Goal: Task Accomplishment & Management: Manage account settings

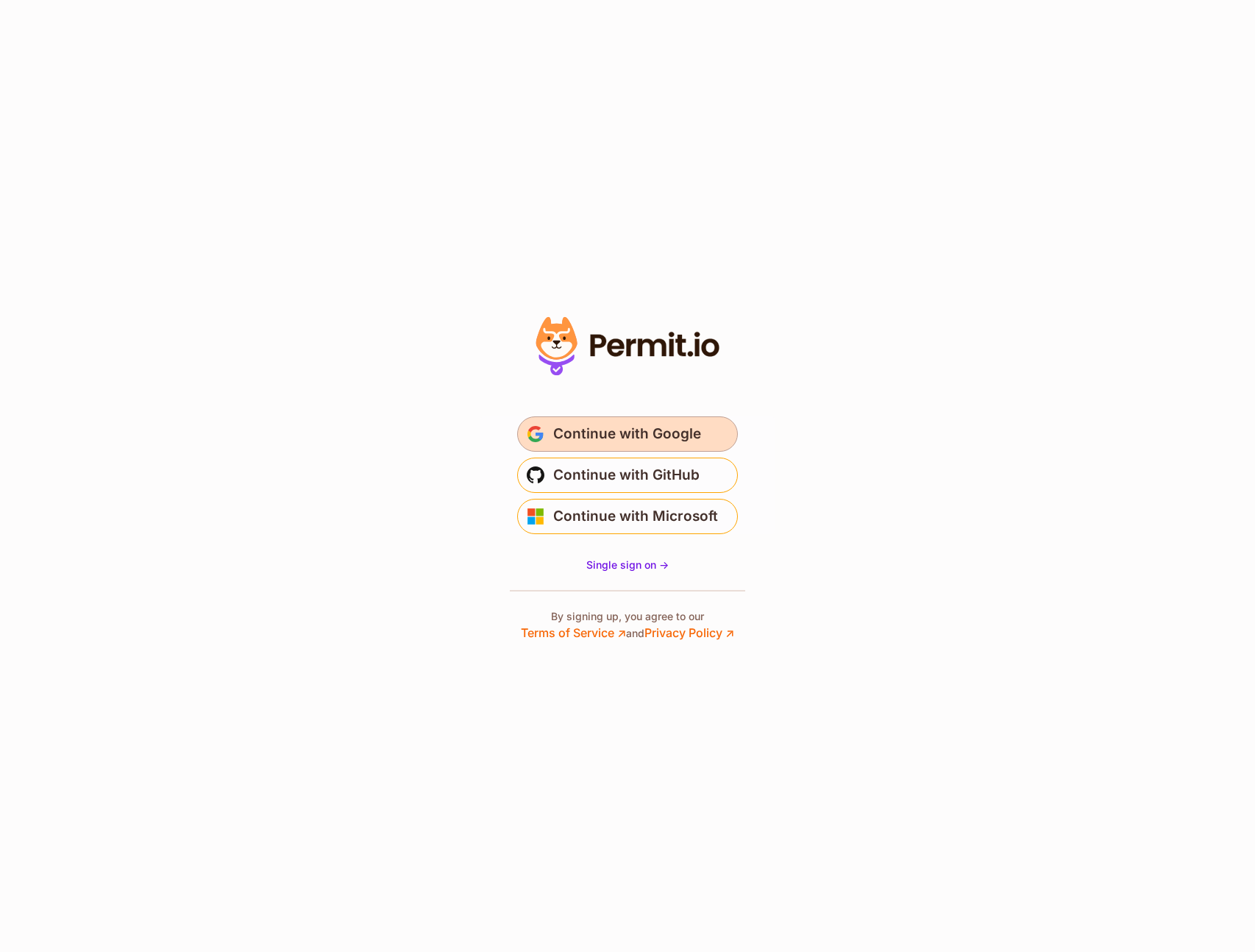
click at [663, 424] on span "Continue with Google" at bounding box center [628, 434] width 148 height 23
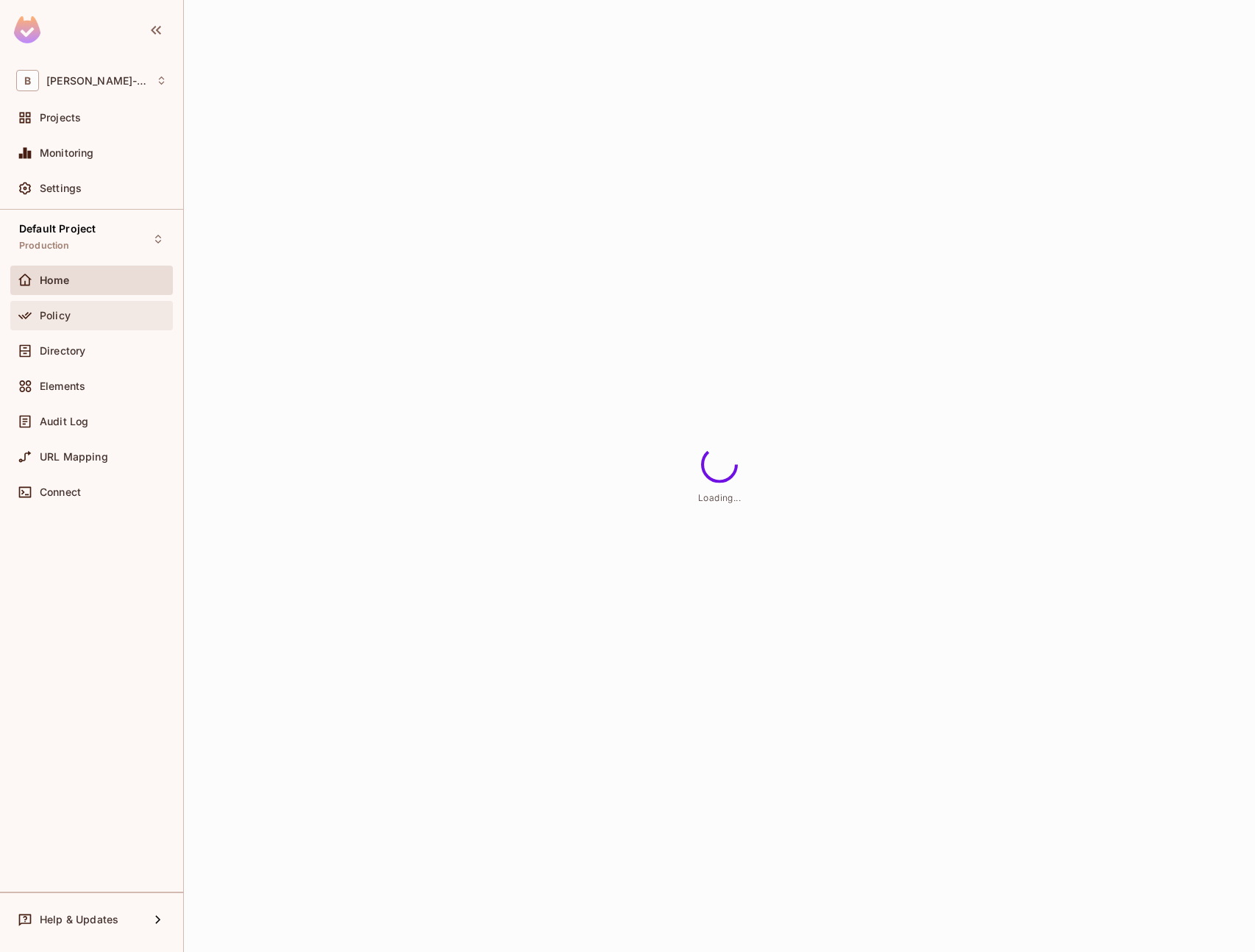
click at [73, 318] on div "Policy" at bounding box center [103, 315] width 128 height 12
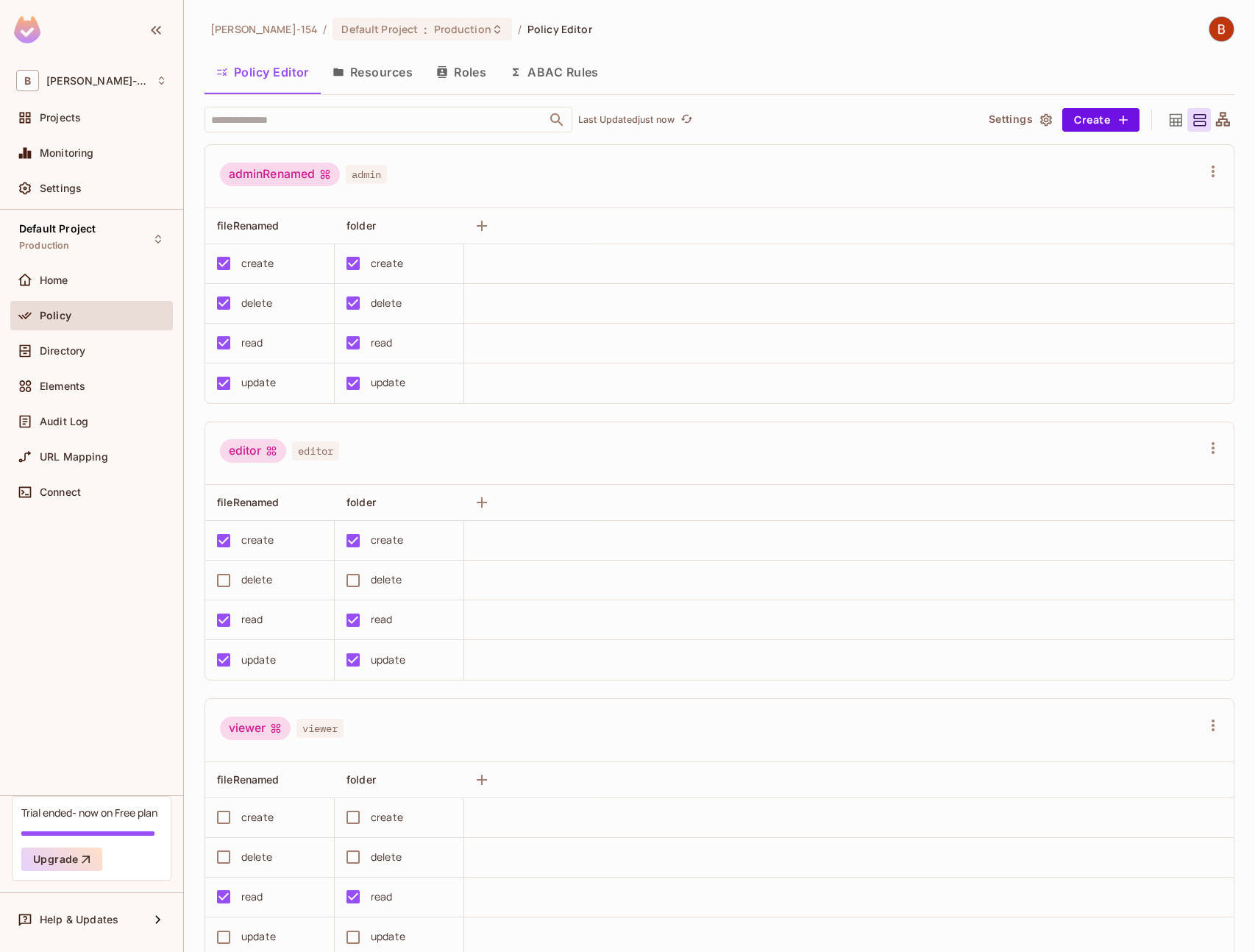
click at [360, 74] on button "Resources" at bounding box center [372, 71] width 104 height 37
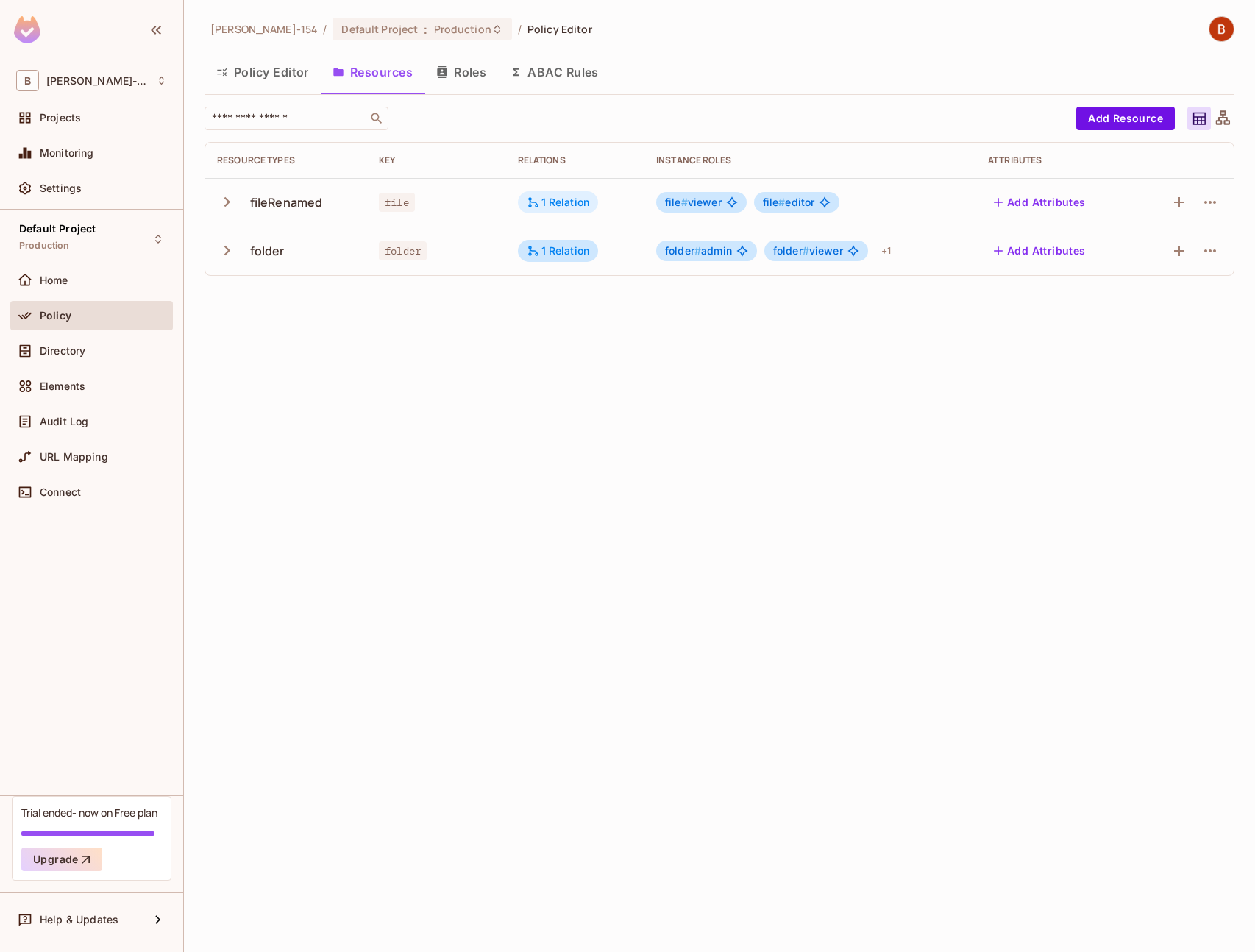
click at [568, 207] on div "1 Relation" at bounding box center [558, 202] width 63 height 13
click at [568, 205] on div at bounding box center [627, 476] width 1255 height 952
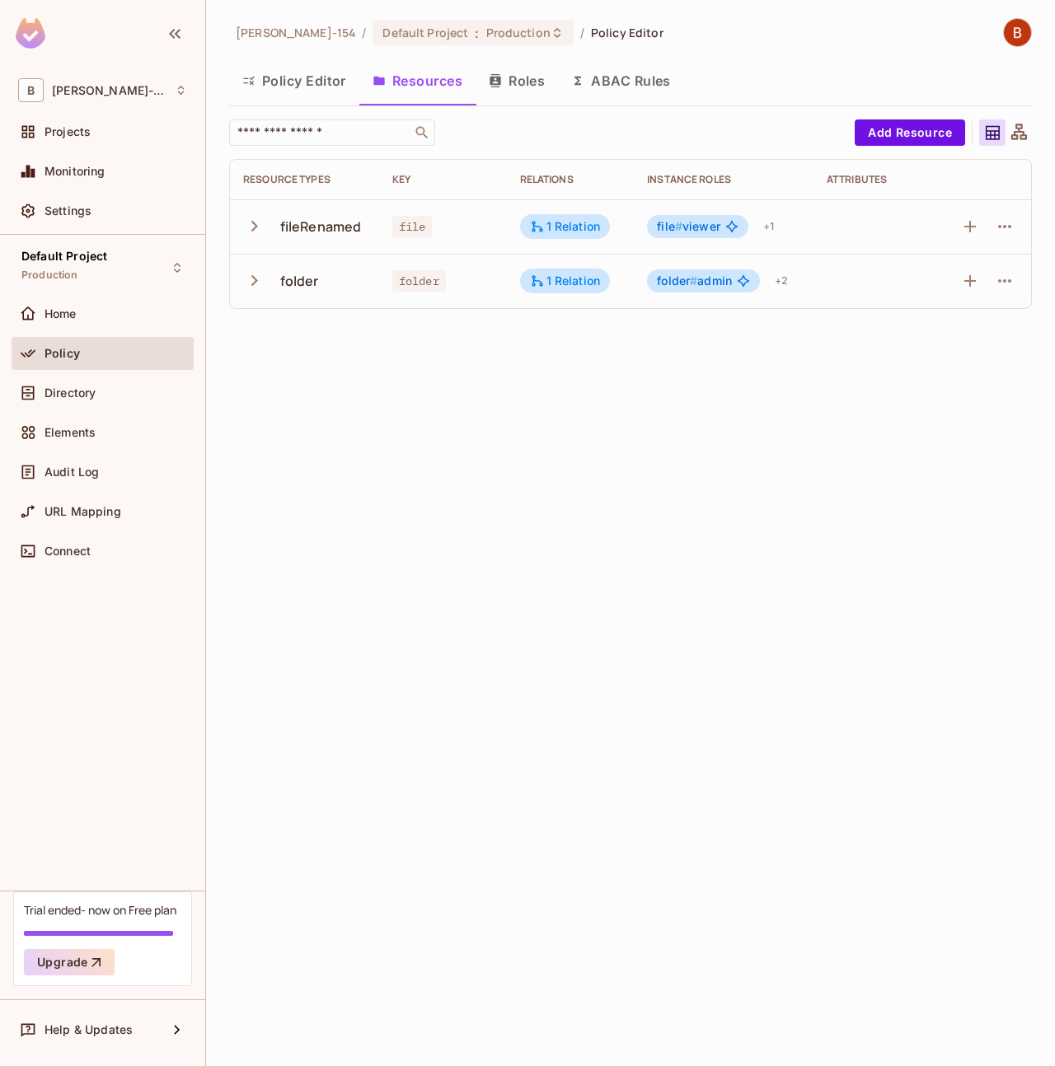
click at [723, 457] on div "Bob-154 / Default Project : Production / Policy Editor Policy Editor Resources …" at bounding box center [630, 533] width 849 height 1066
click at [541, 68] on button "Roles" at bounding box center [516, 80] width 82 height 41
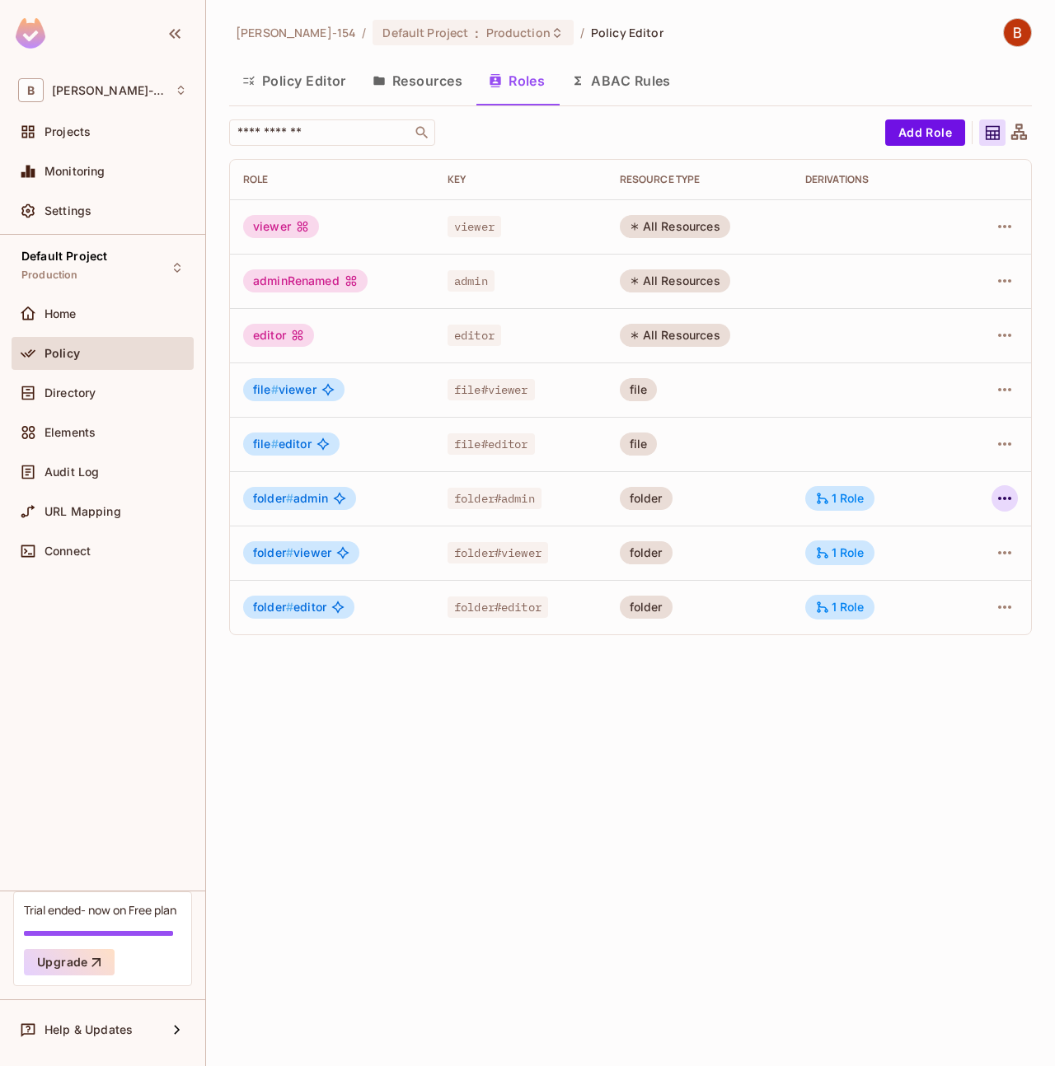
click at [998, 501] on icon "button" at bounding box center [1004, 499] width 20 height 20
click at [991, 524] on li "Edit Role" at bounding box center [933, 536] width 146 height 36
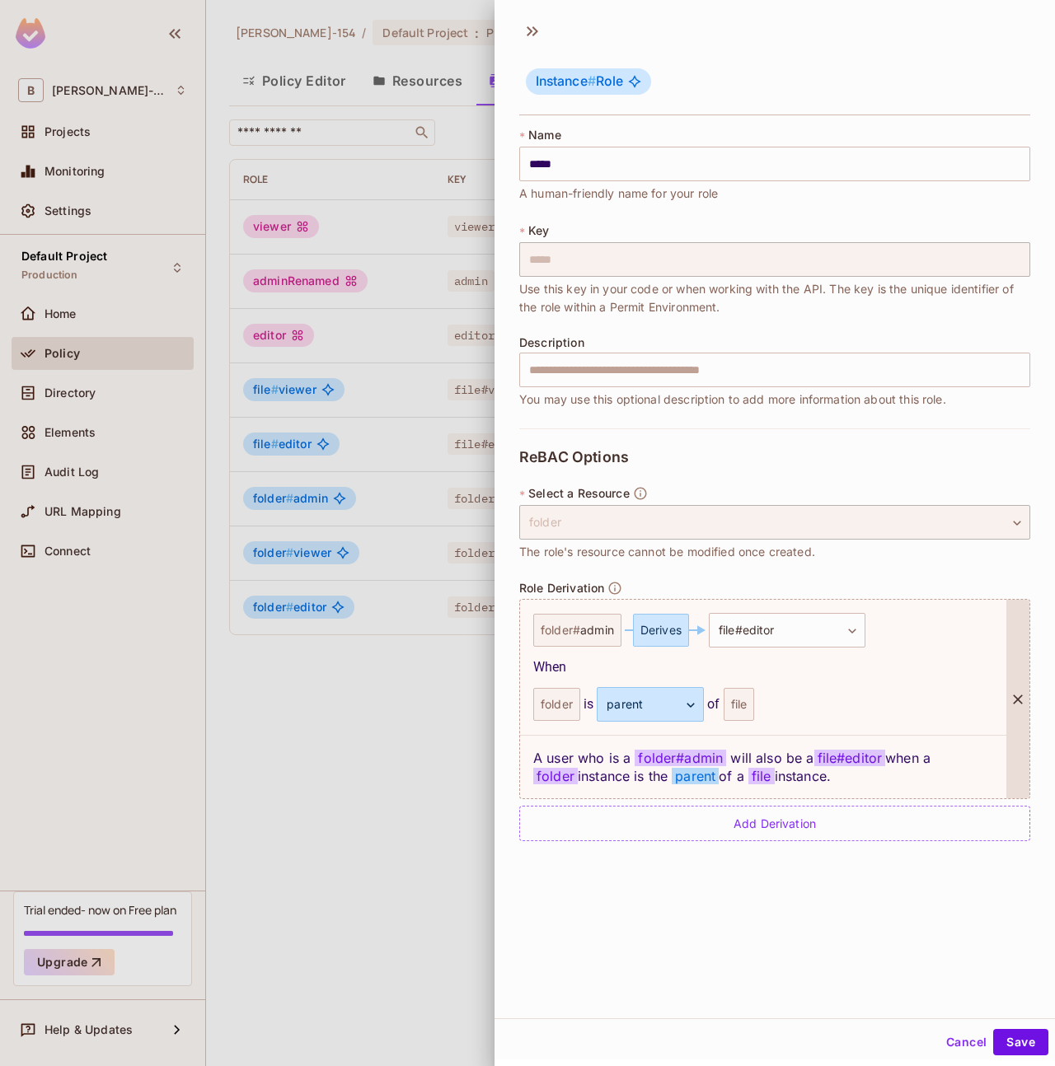
click at [550, 709] on div "folder" at bounding box center [556, 704] width 47 height 33
click at [588, 631] on span "admin" at bounding box center [597, 630] width 34 height 13
click at [404, 742] on div at bounding box center [527, 533] width 1055 height 1066
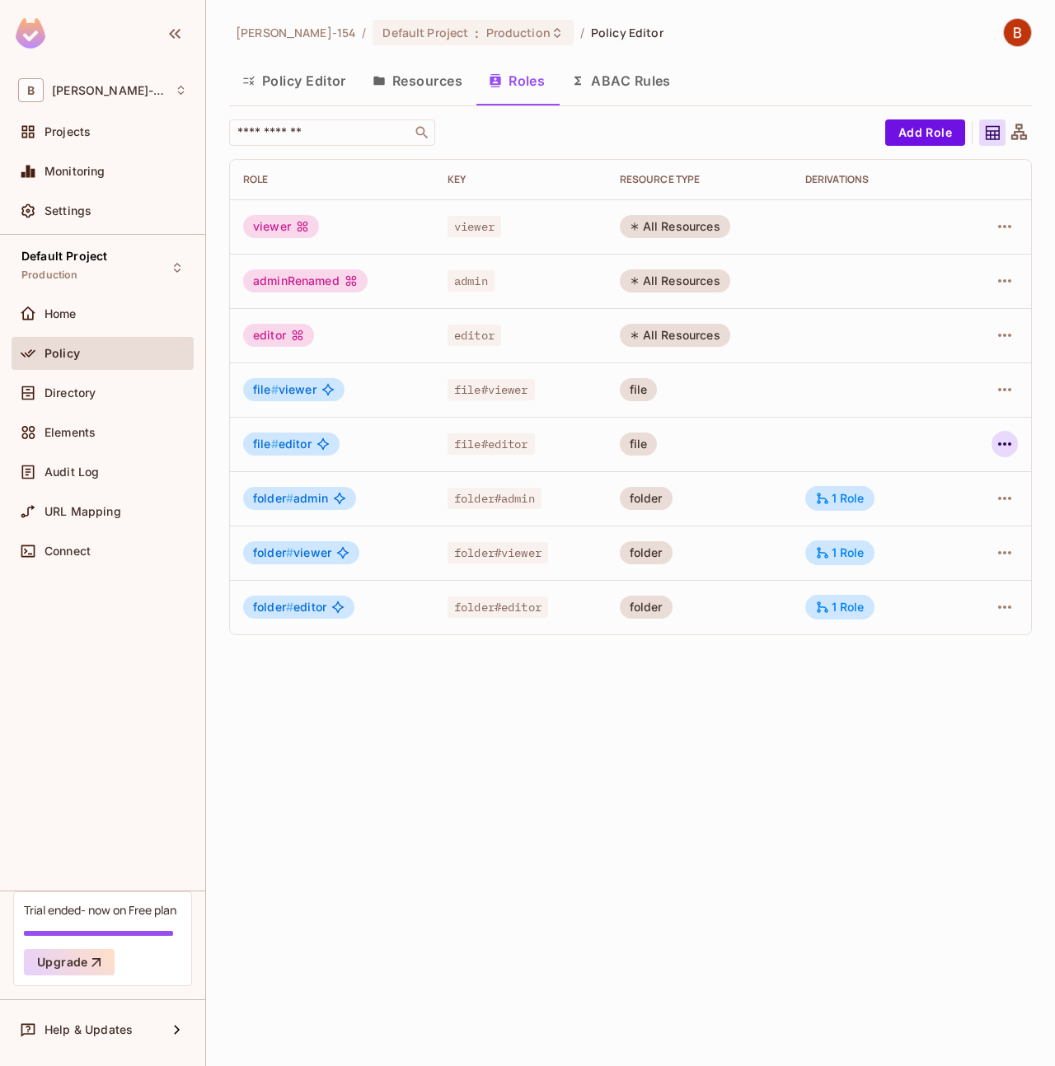
click at [1004, 446] on icon "button" at bounding box center [1004, 444] width 20 height 20
click at [951, 483] on div "Edit Role" at bounding box center [930, 482] width 49 height 16
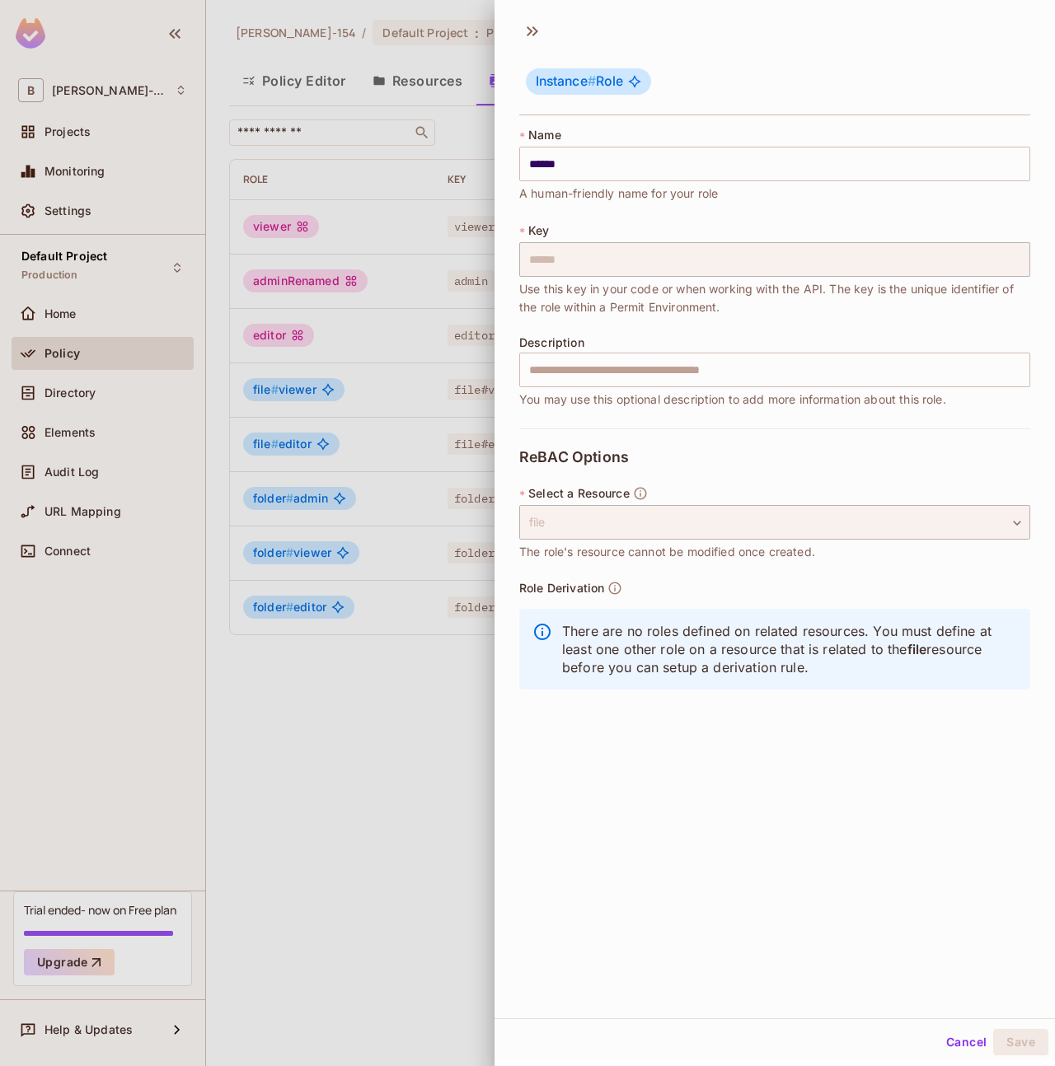
click at [411, 774] on div at bounding box center [527, 533] width 1055 height 1066
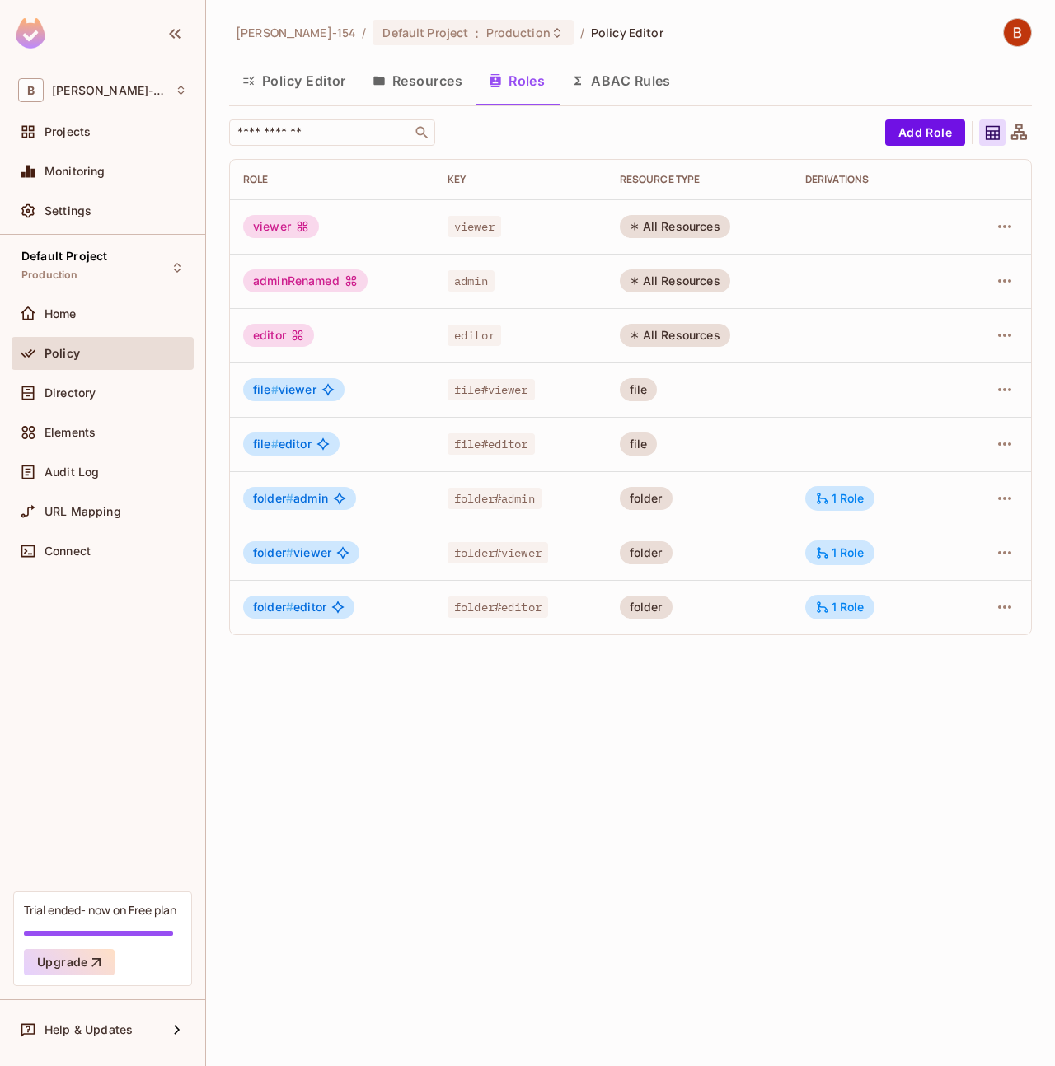
drag, startPoint x: 816, startPoint y: 725, endPoint x: 970, endPoint y: 534, distance: 245.5
click at [824, 718] on div "Bob-154 / Default Project : Production / Policy Editor Policy Editor Resources …" at bounding box center [630, 533] width 849 height 1066
click at [1005, 498] on icon "button" at bounding box center [1004, 498] width 13 height 3
click at [960, 536] on li "Edit Role" at bounding box center [933, 536] width 146 height 36
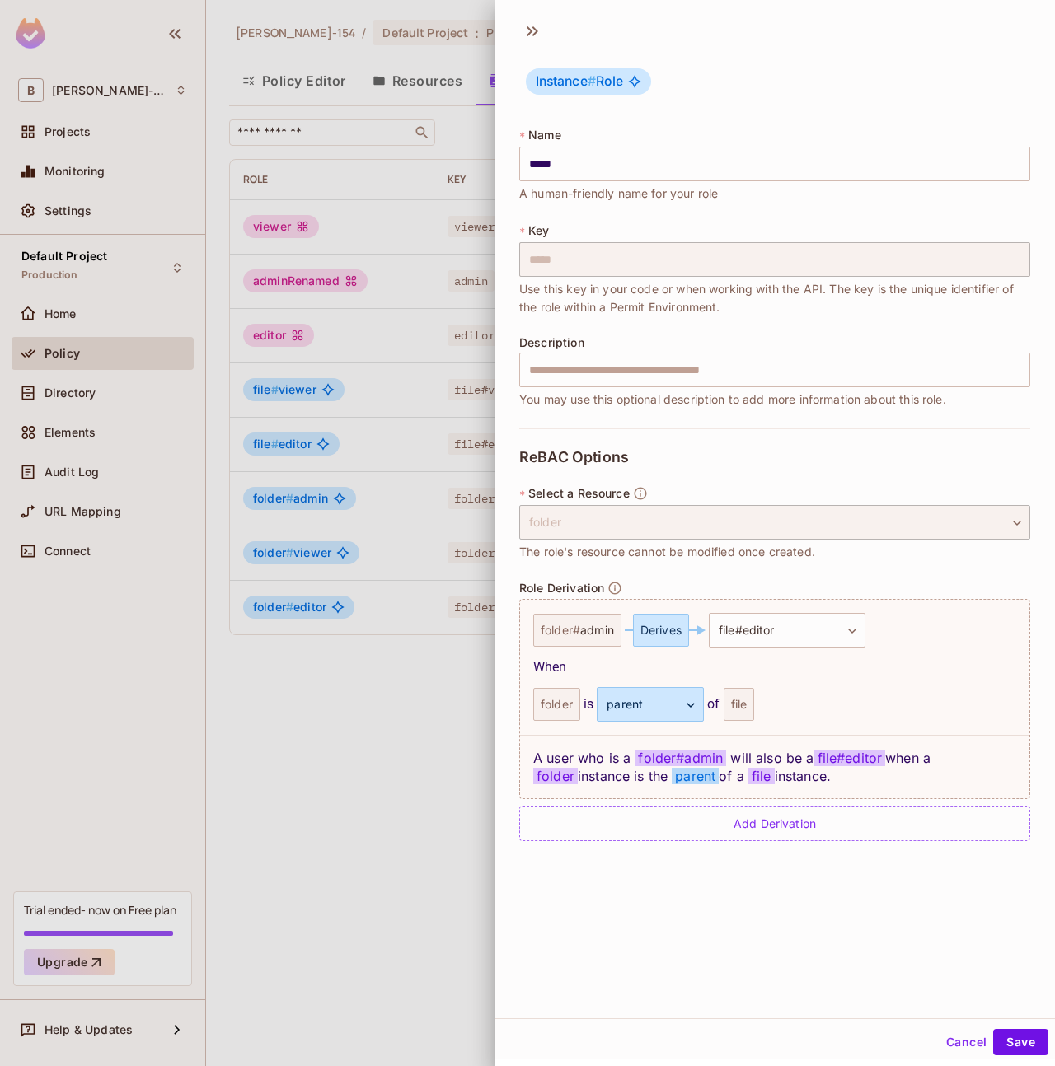
click at [367, 723] on div at bounding box center [527, 533] width 1055 height 1066
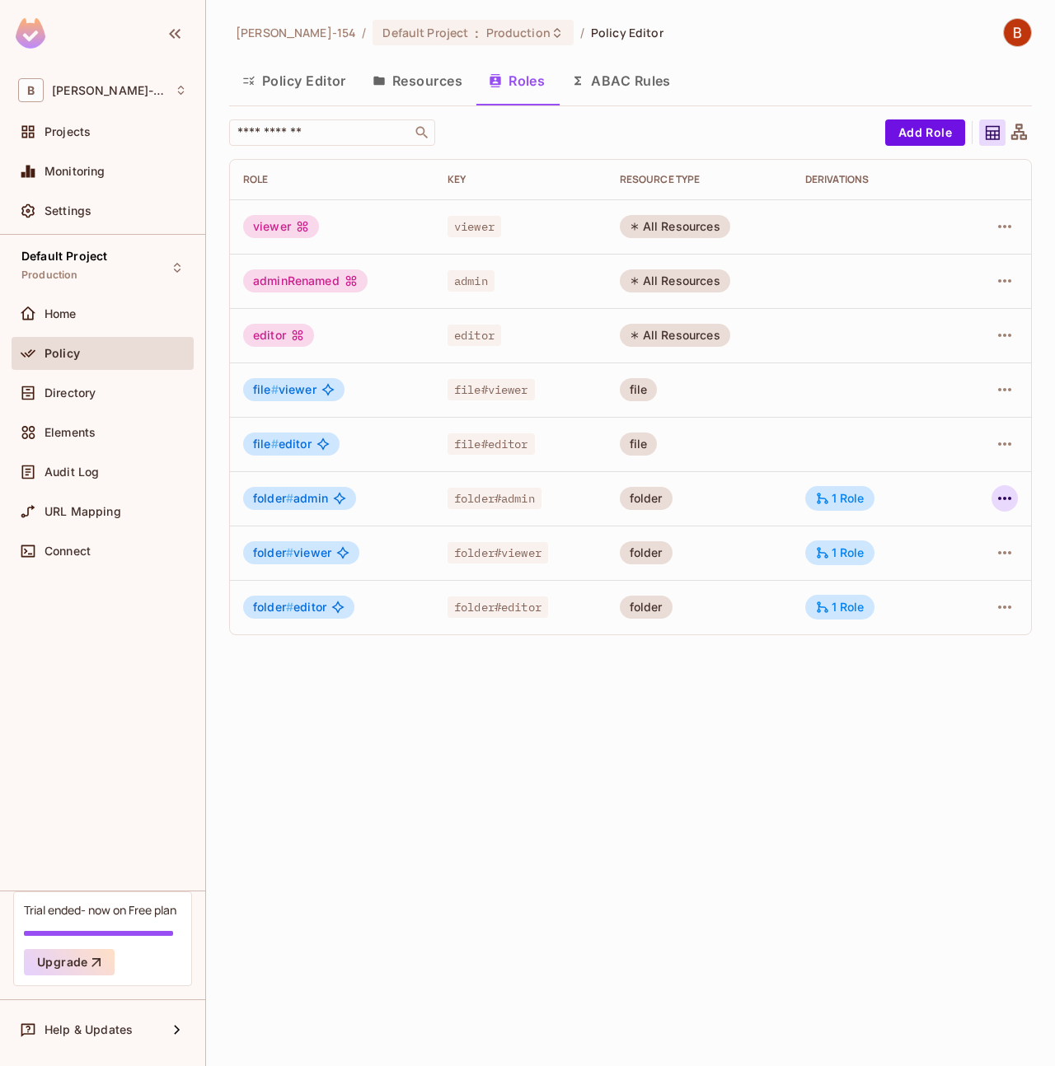
click at [995, 507] on icon "button" at bounding box center [1004, 499] width 20 height 20
click at [969, 540] on li "Edit Role" at bounding box center [933, 536] width 146 height 36
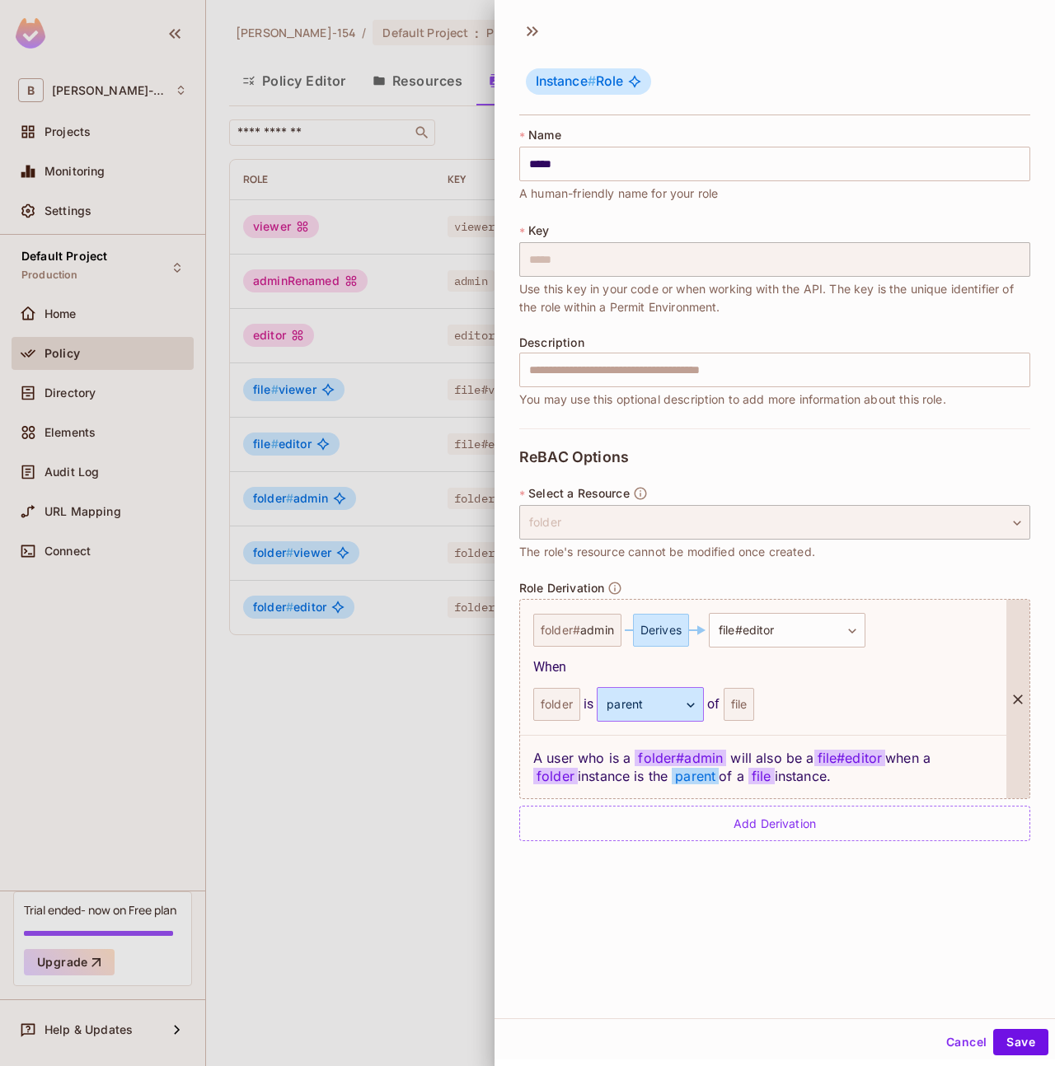
click at [647, 713] on body "B Bob-154 Projects Monitoring Settings Default Project Production Home Policy D…" at bounding box center [527, 533] width 1055 height 1066
click at [854, 695] on div at bounding box center [527, 533] width 1055 height 1066
click at [425, 688] on div at bounding box center [527, 533] width 1055 height 1066
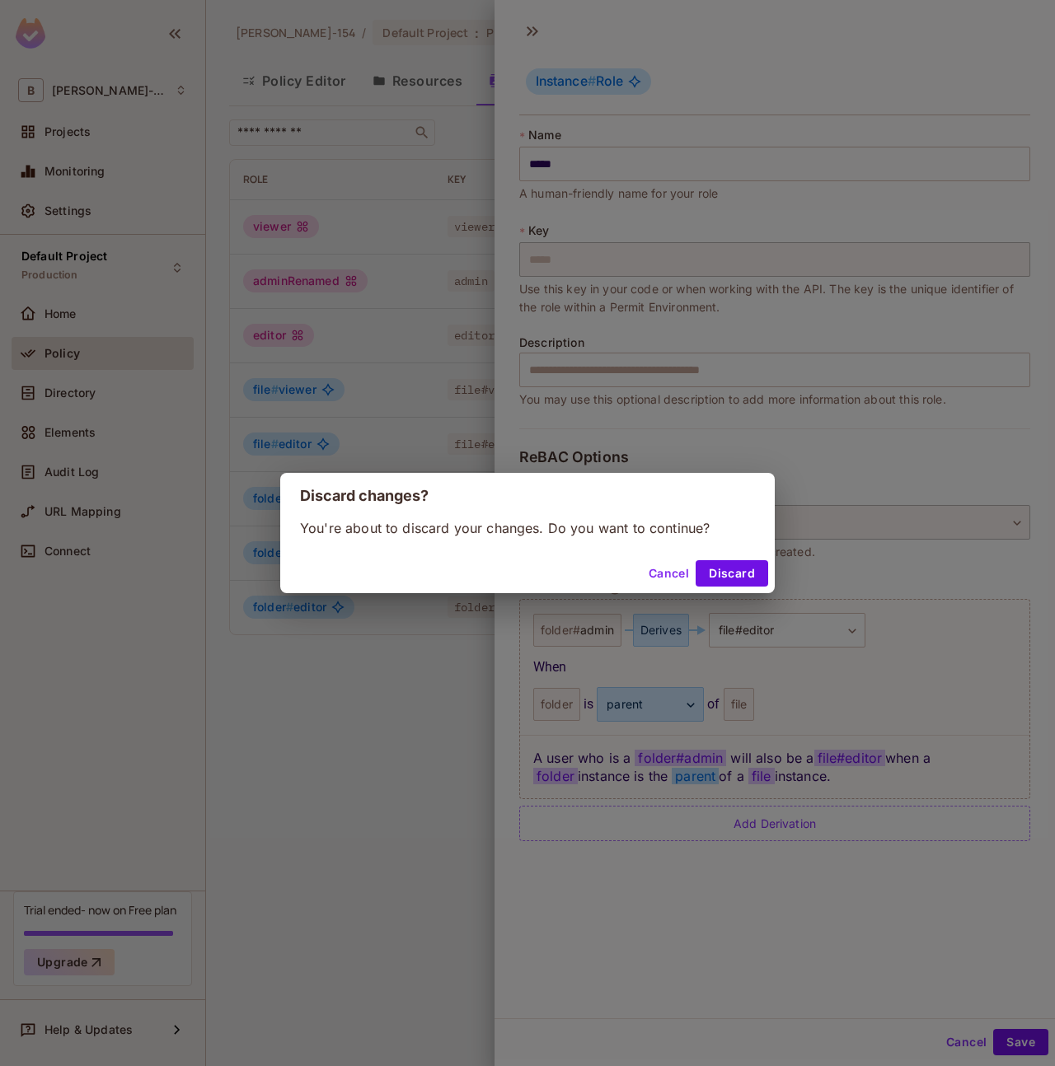
click at [677, 586] on div "Cancel Discard" at bounding box center [527, 574] width 494 height 40
click at [677, 567] on button "Cancel" at bounding box center [669, 573] width 54 height 26
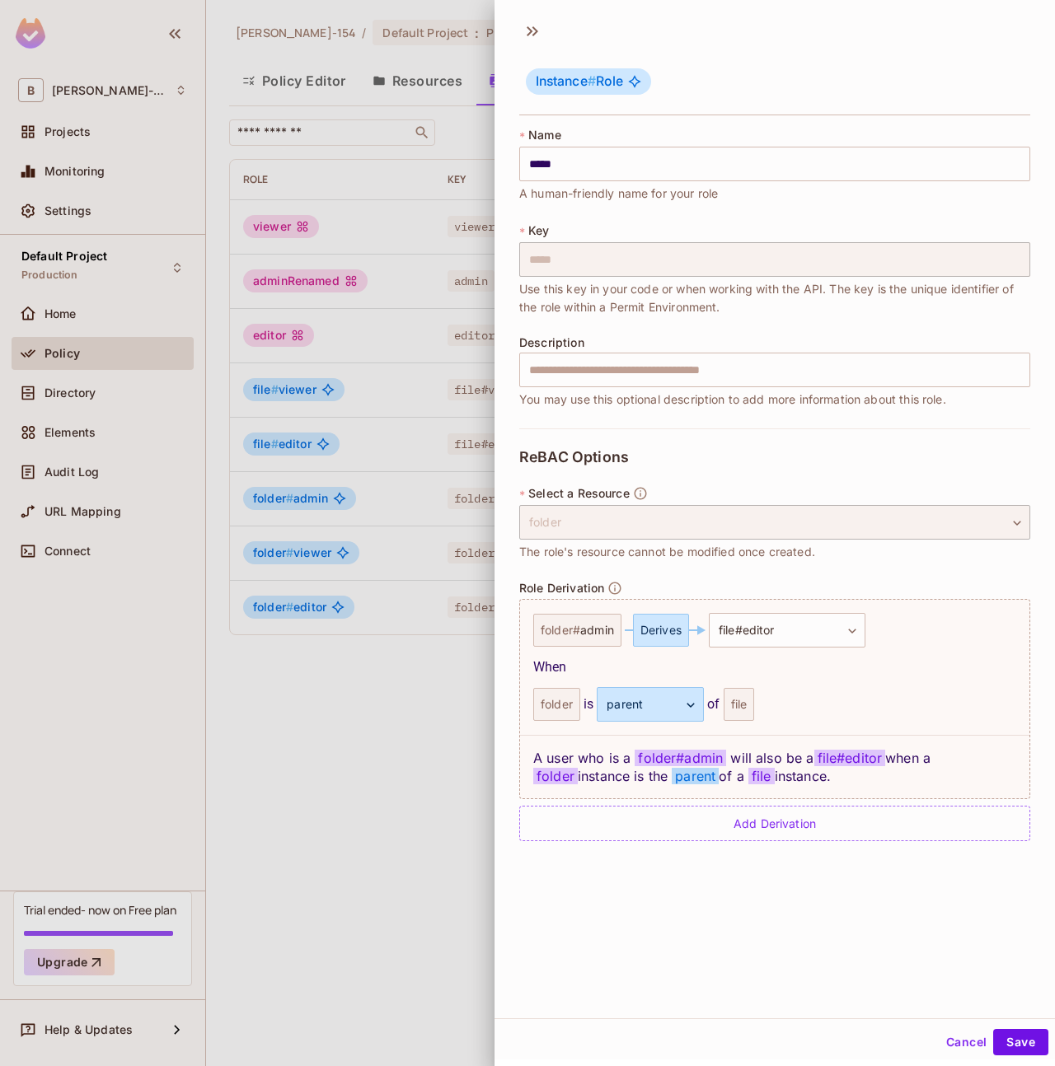
click at [208, 795] on div at bounding box center [527, 533] width 1055 height 1066
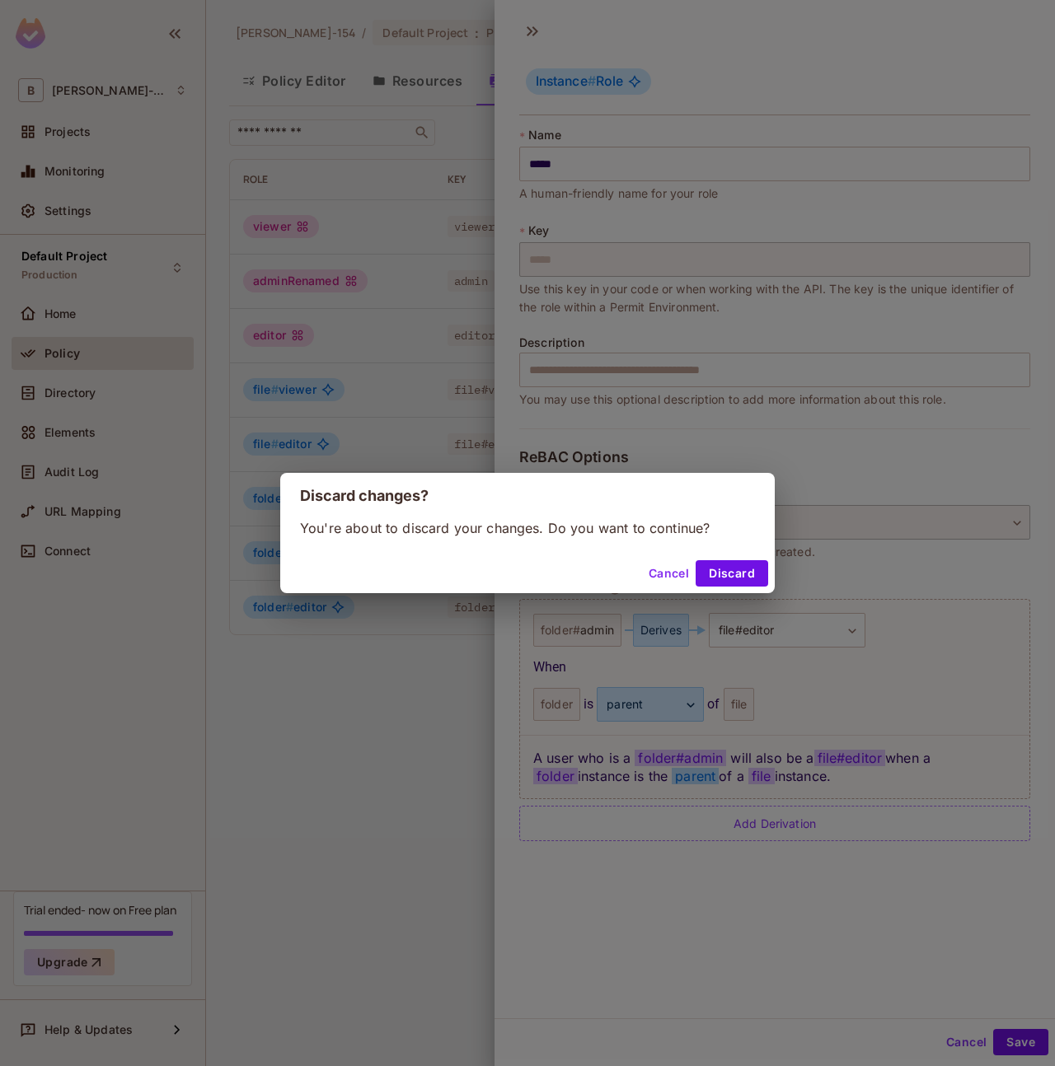
click at [333, 785] on div "Discard changes? You're about to discard your changes. Do you want to continue?…" at bounding box center [527, 533] width 1055 height 1066
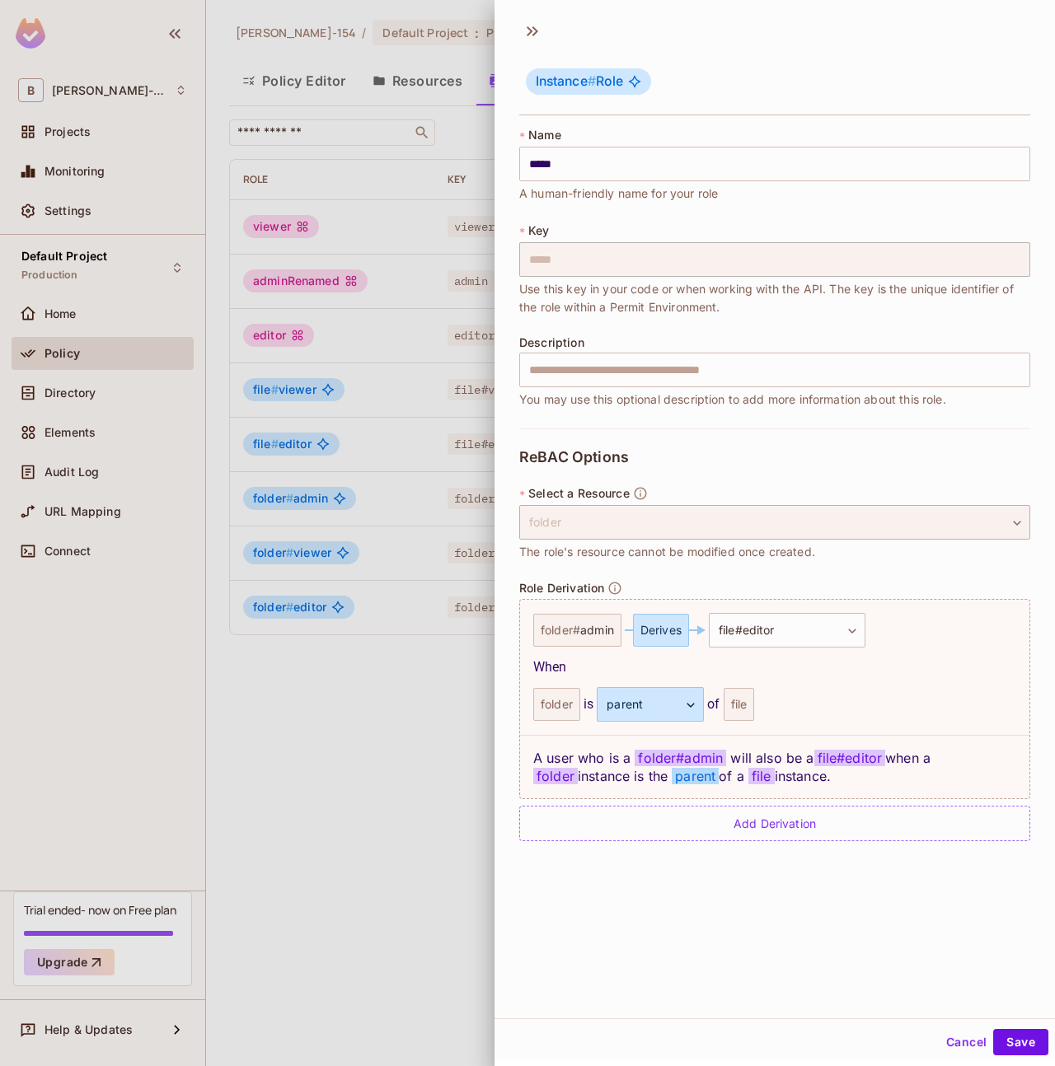
click at [944, 1055] on div "Cancel Save" at bounding box center [774, 1042] width 560 height 40
click at [948, 1042] on button "Cancel" at bounding box center [966, 1042] width 54 height 26
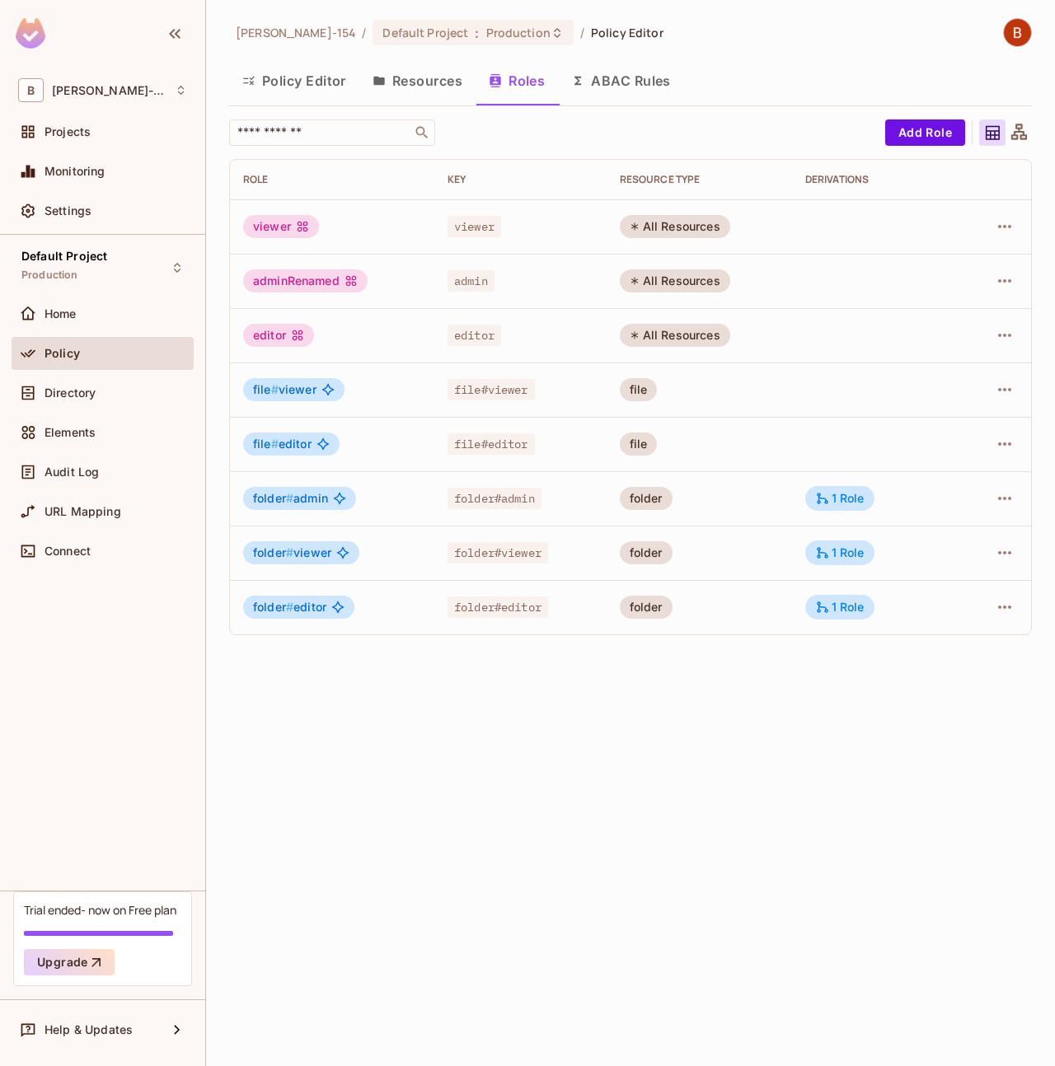
click at [641, 446] on div "file" at bounding box center [639, 444] width 38 height 23
click at [1004, 441] on icon "button" at bounding box center [1004, 444] width 20 height 20
click at [967, 485] on li "Edit Role" at bounding box center [933, 482] width 146 height 36
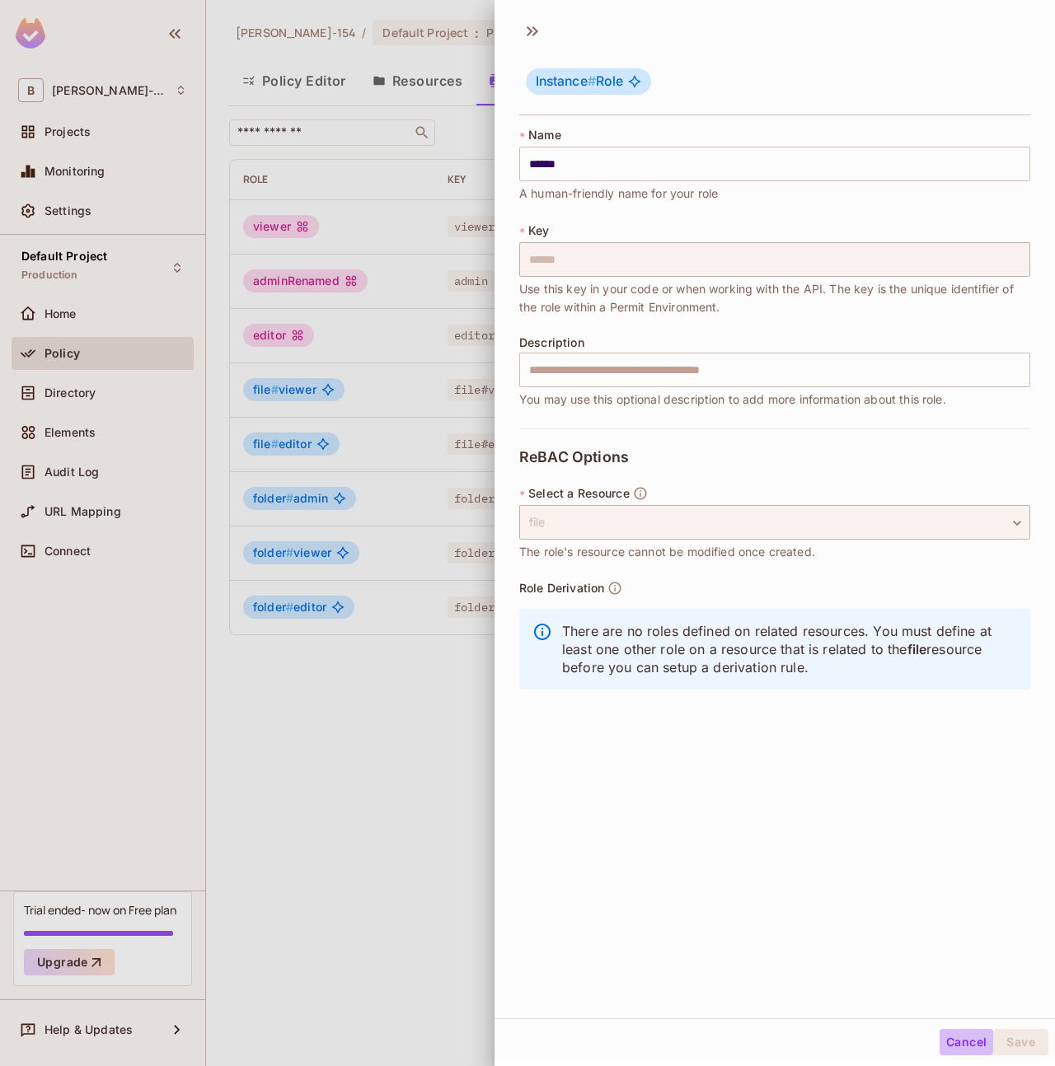
click at [953, 1038] on button "Cancel" at bounding box center [966, 1042] width 54 height 26
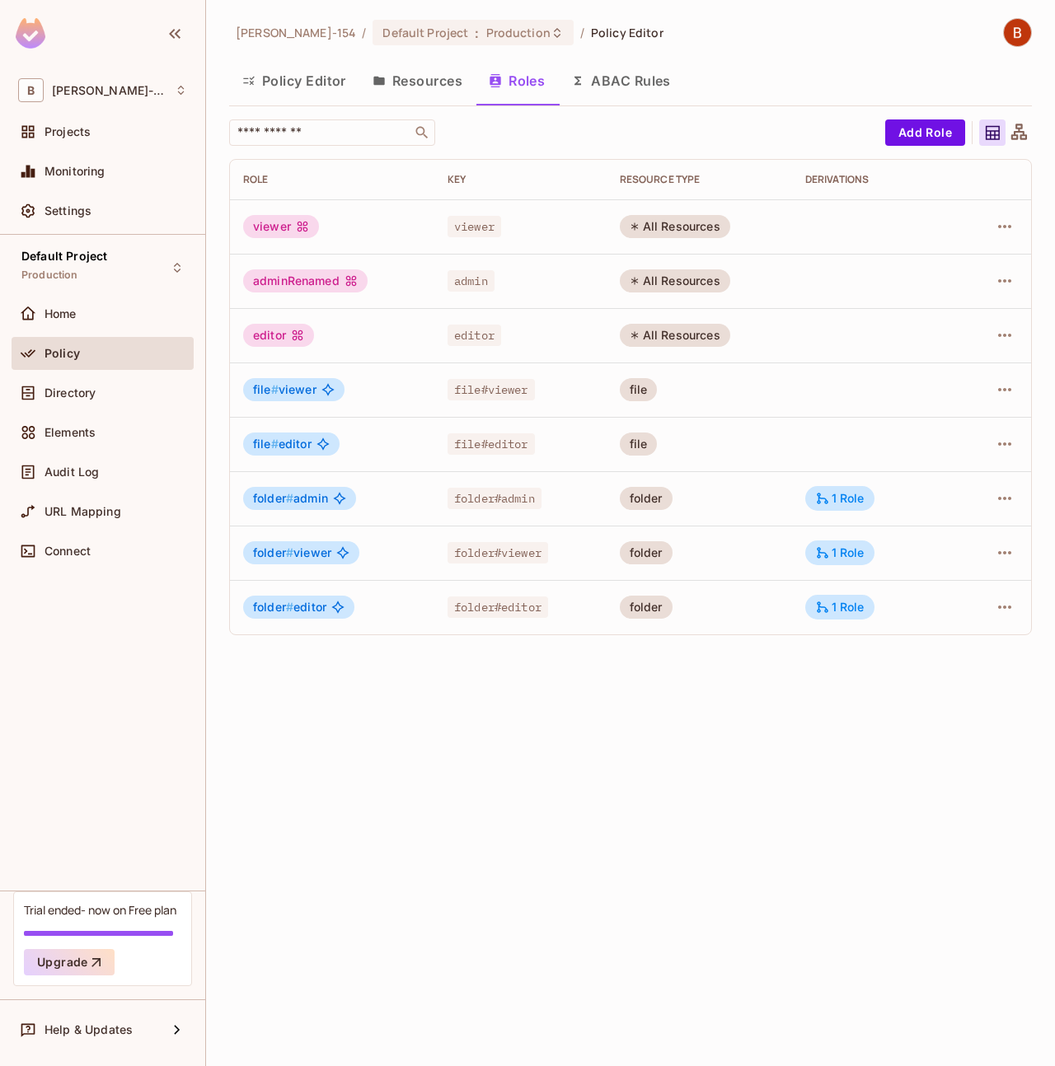
click at [436, 77] on button "Resources" at bounding box center [417, 80] width 116 height 41
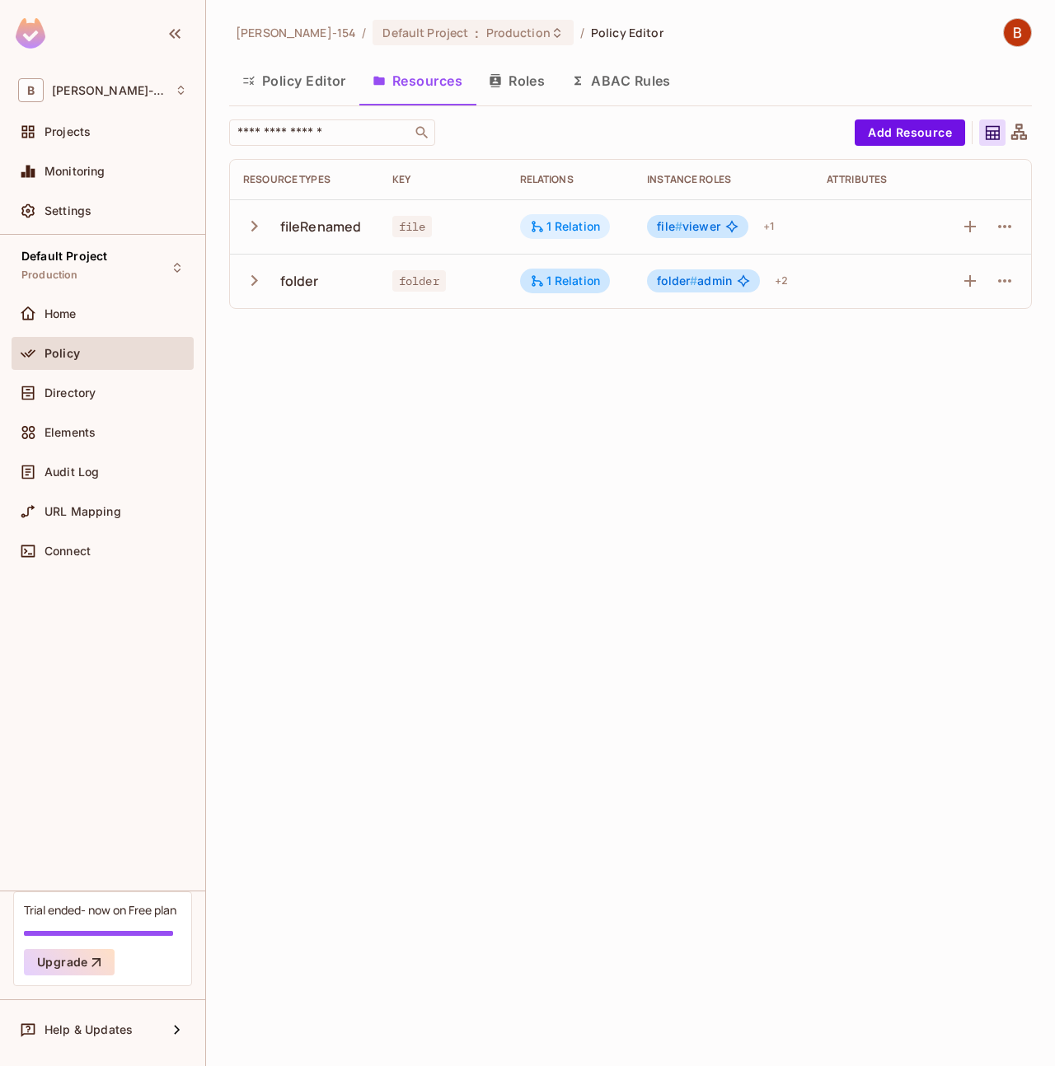
click at [588, 229] on div "1 Relation" at bounding box center [565, 226] width 71 height 15
click at [557, 335] on button "Edit Relations" at bounding box center [591, 326] width 105 height 26
click at [264, 227] on button "button" at bounding box center [257, 225] width 29 height 35
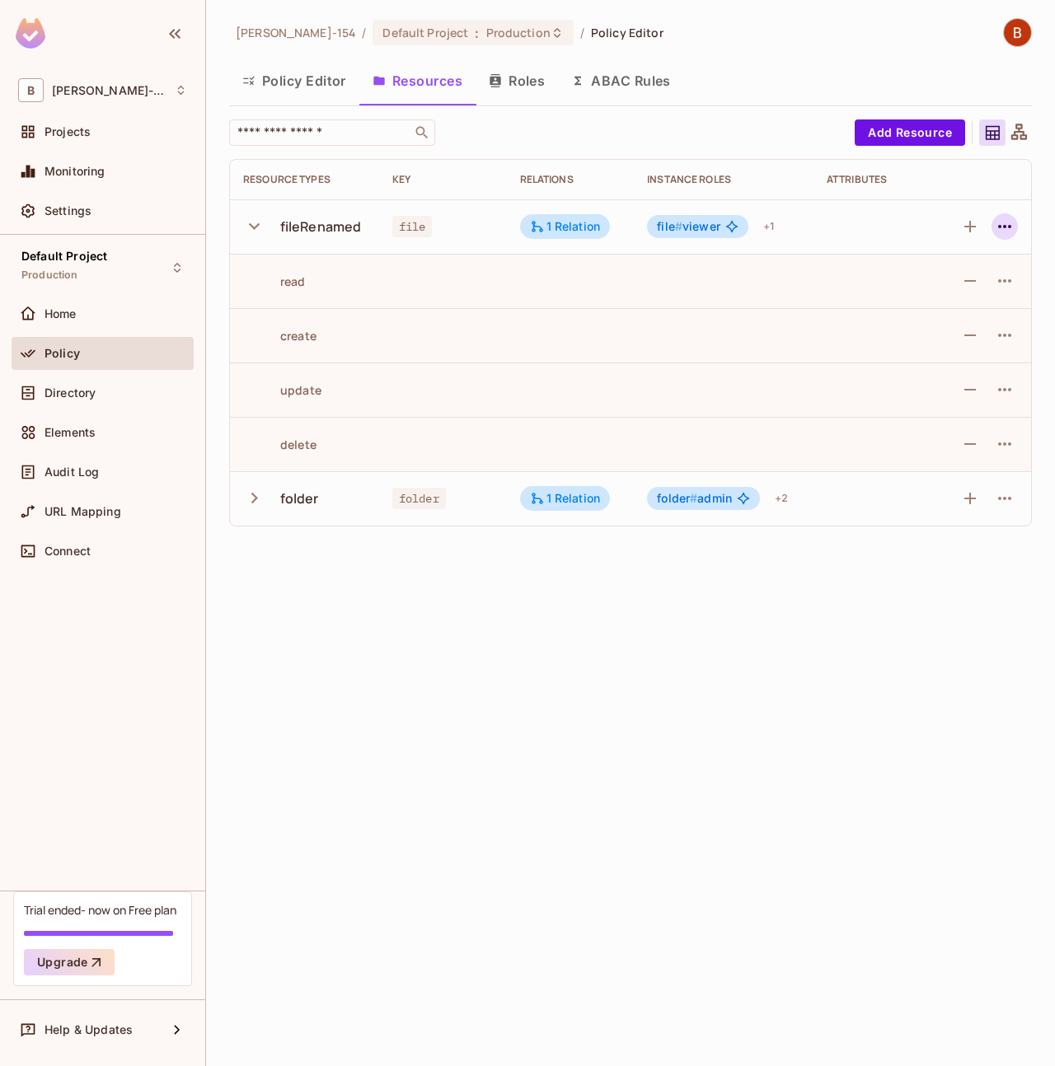
click at [1004, 232] on icon "button" at bounding box center [1004, 227] width 20 height 20
click at [974, 284] on span "Edit Resource" at bounding box center [932, 291] width 87 height 26
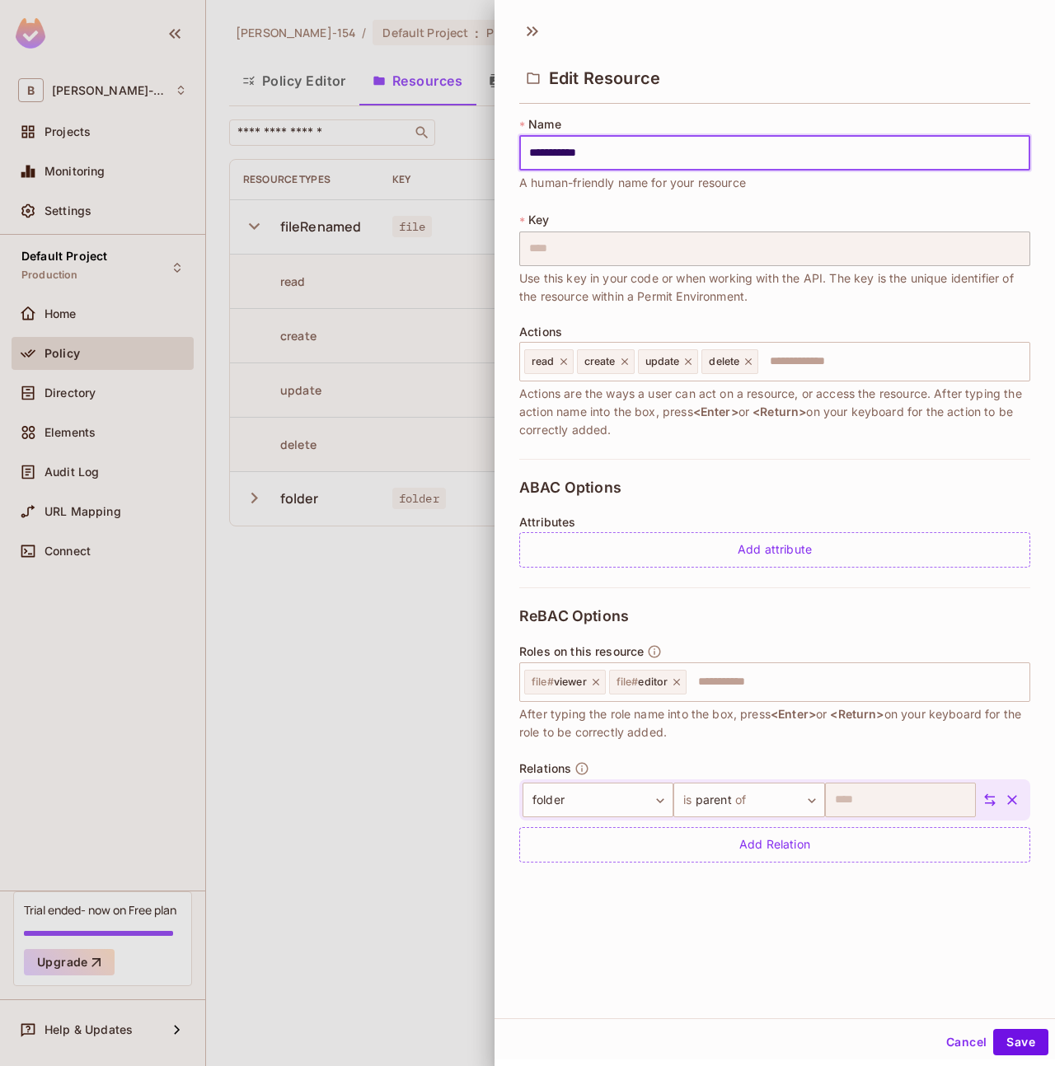
click at [960, 1040] on button "Cancel" at bounding box center [966, 1042] width 54 height 26
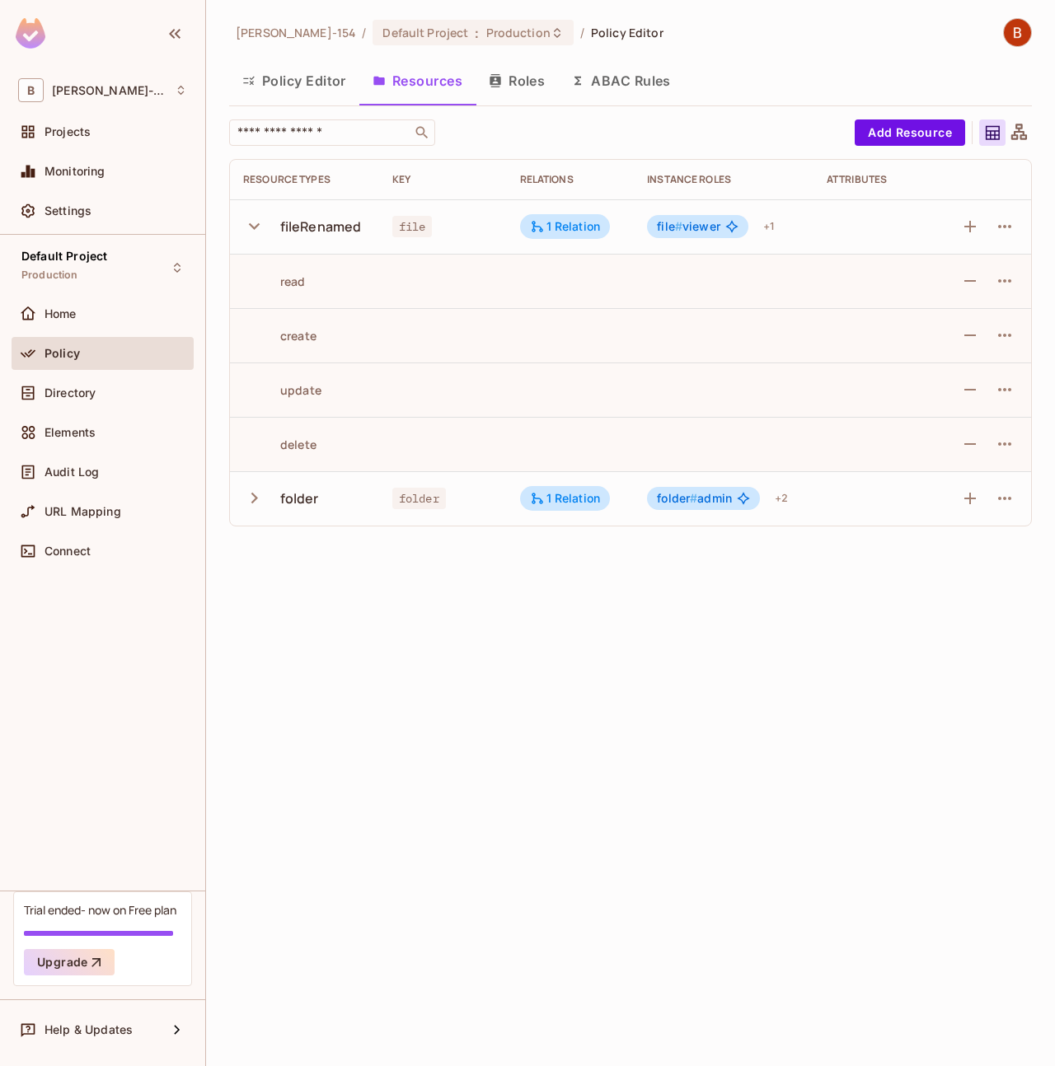
click at [512, 77] on button "Roles" at bounding box center [516, 80] width 82 height 41
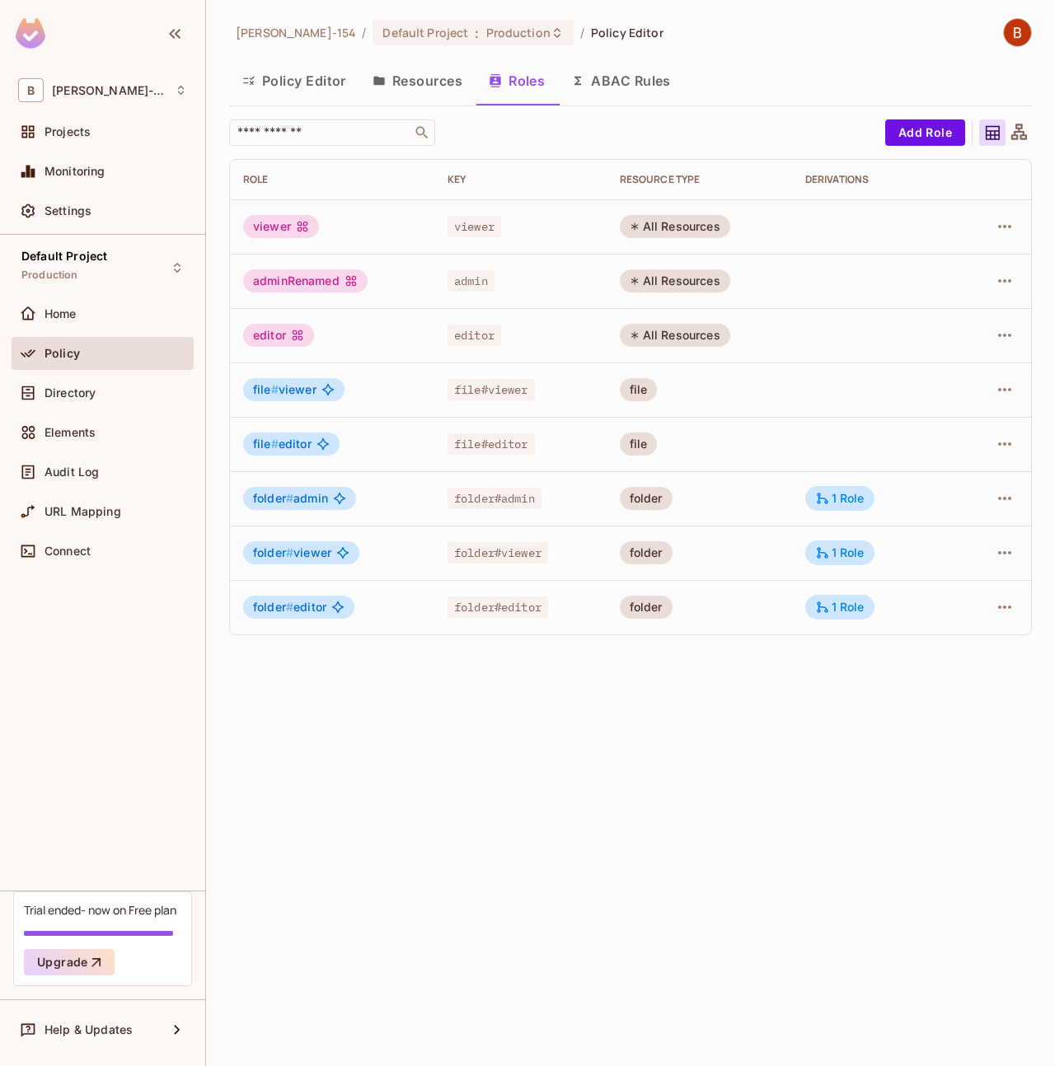
click at [801, 713] on div "Bob-154 / Default Project : Production / Policy Editor Policy Editor Resources …" at bounding box center [630, 533] width 849 height 1066
click at [447, 87] on button "Resources" at bounding box center [417, 80] width 116 height 41
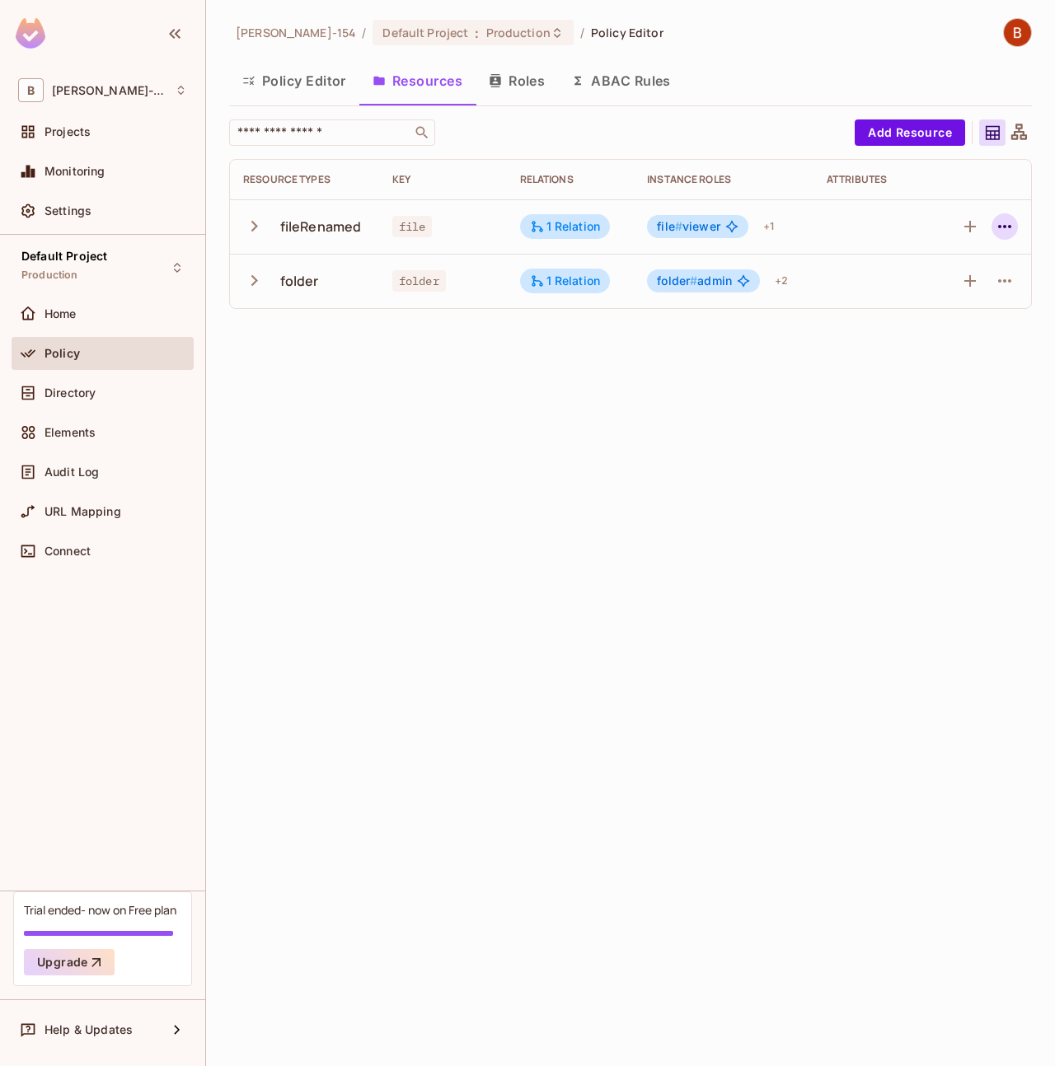
click at [997, 232] on icon "button" at bounding box center [1004, 227] width 20 height 20
click at [971, 288] on span "Edit Resource" at bounding box center [932, 291] width 87 height 26
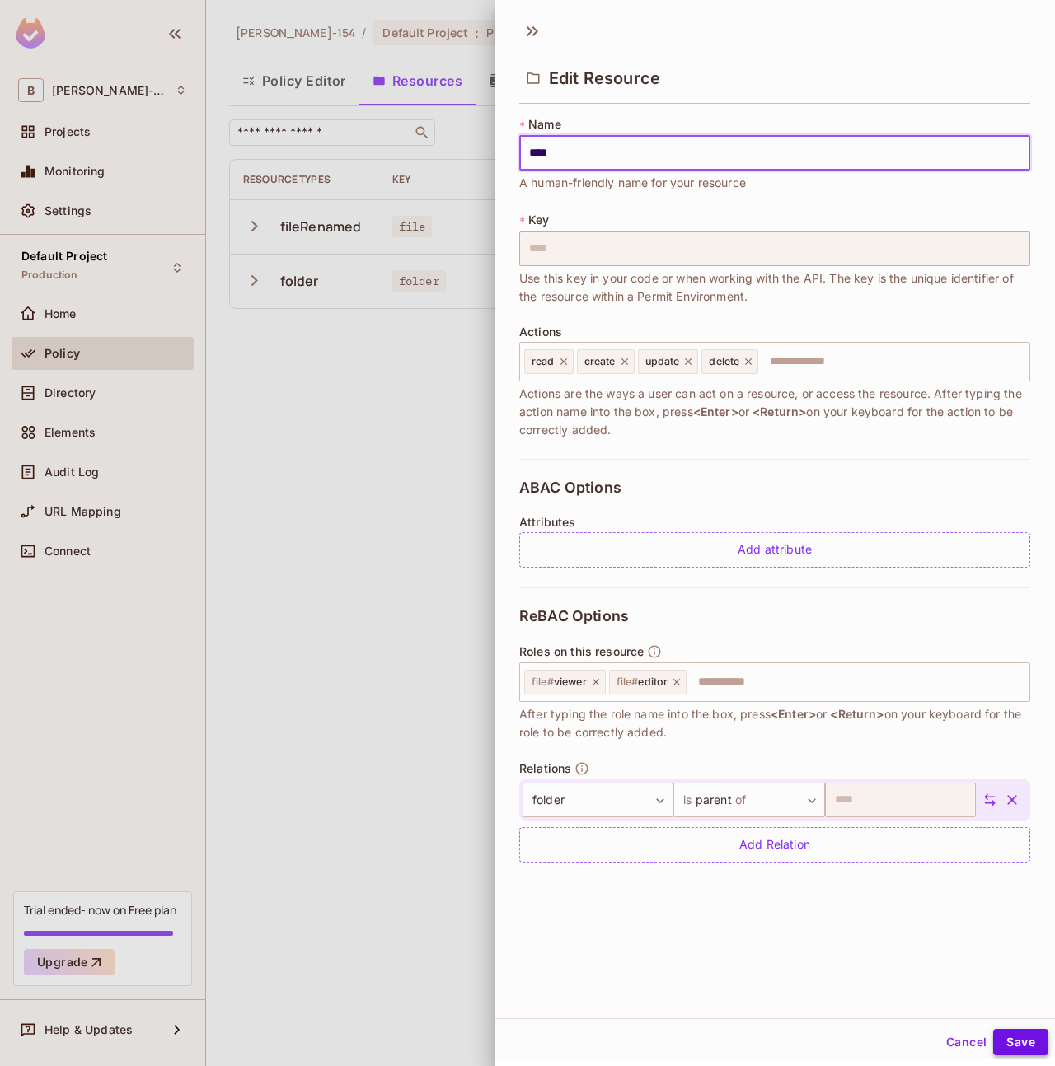
type input "****"
click at [1008, 1037] on button "Save" at bounding box center [1020, 1042] width 55 height 26
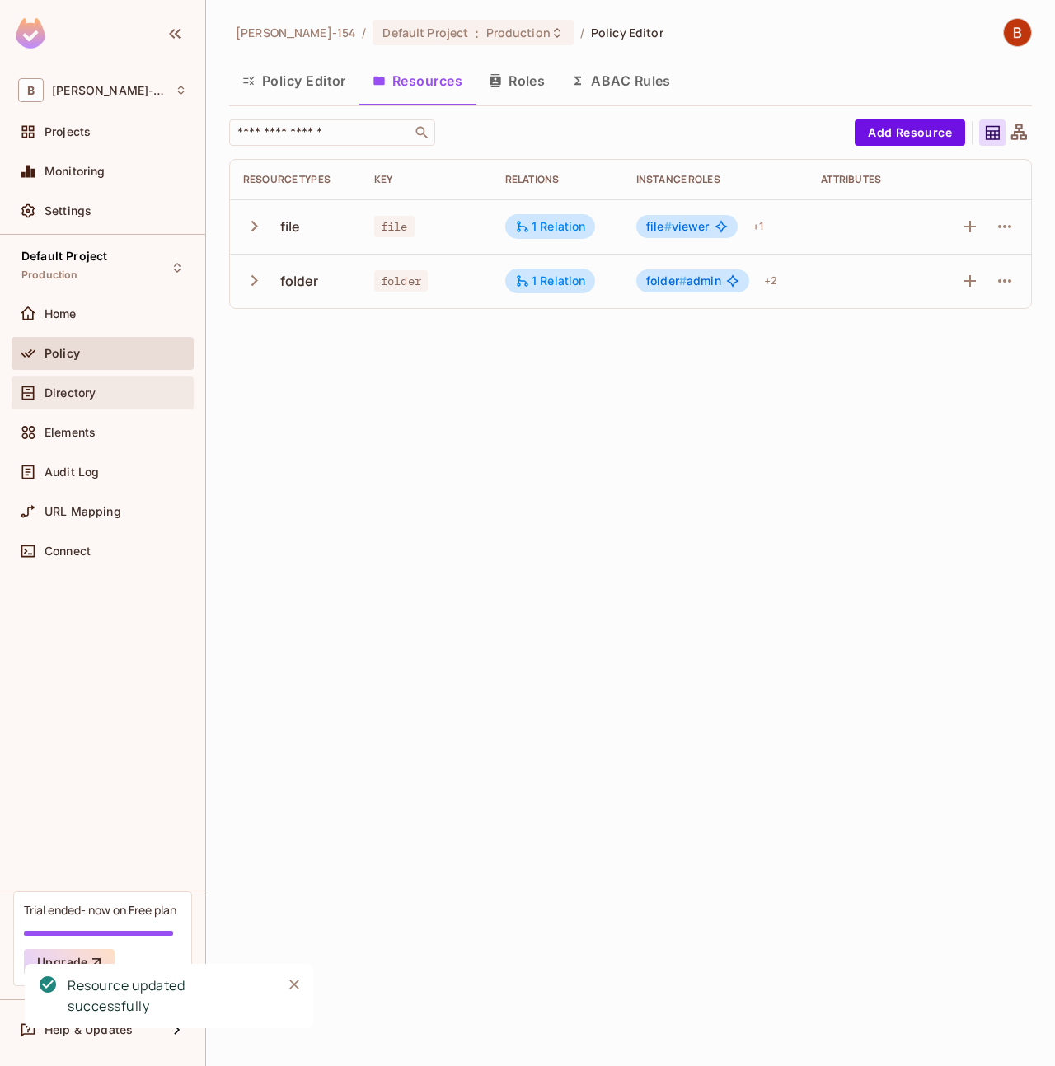
click at [92, 389] on span "Directory" at bounding box center [69, 392] width 51 height 13
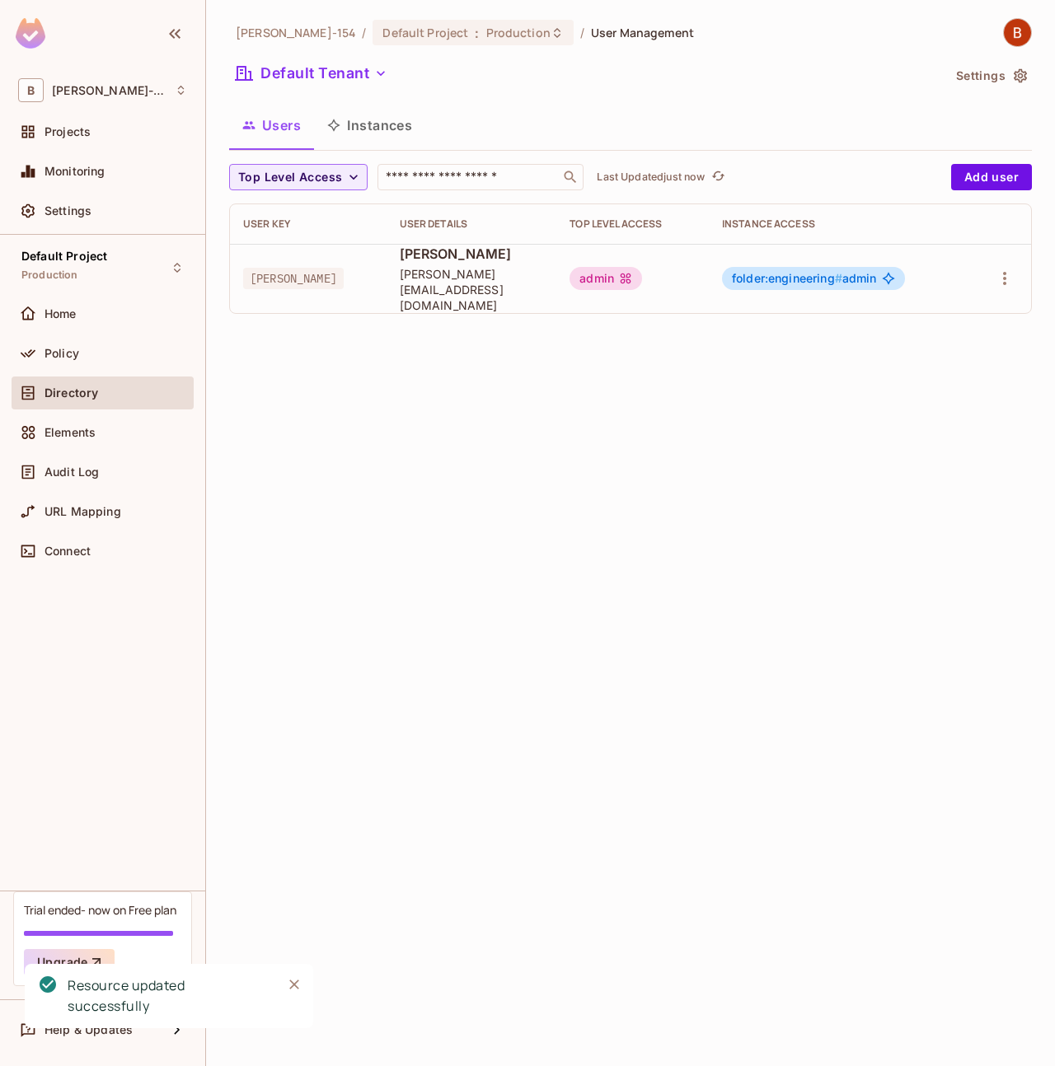
click at [381, 129] on button "Instances" at bounding box center [369, 125] width 111 height 41
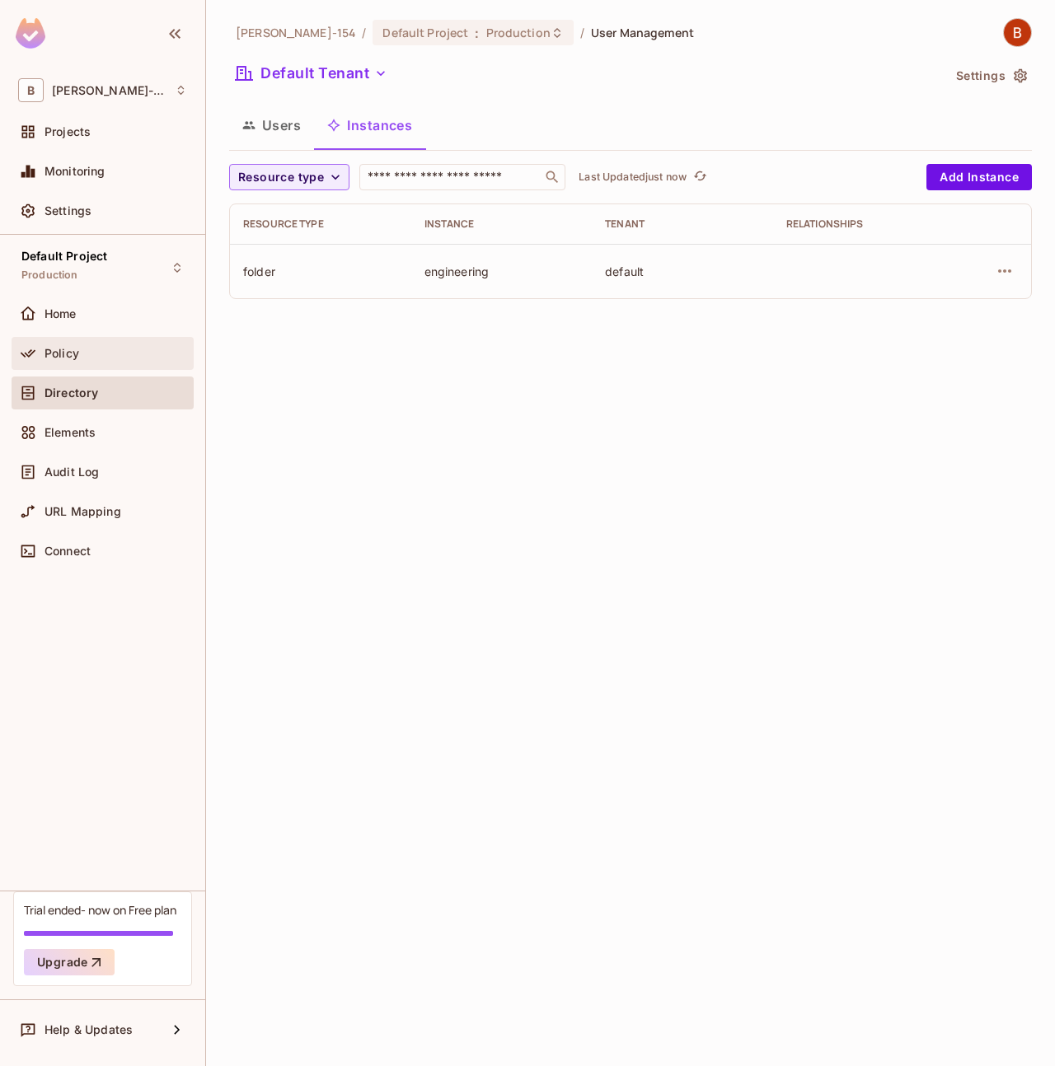
click at [19, 364] on div "Policy" at bounding box center [103, 353] width 182 height 33
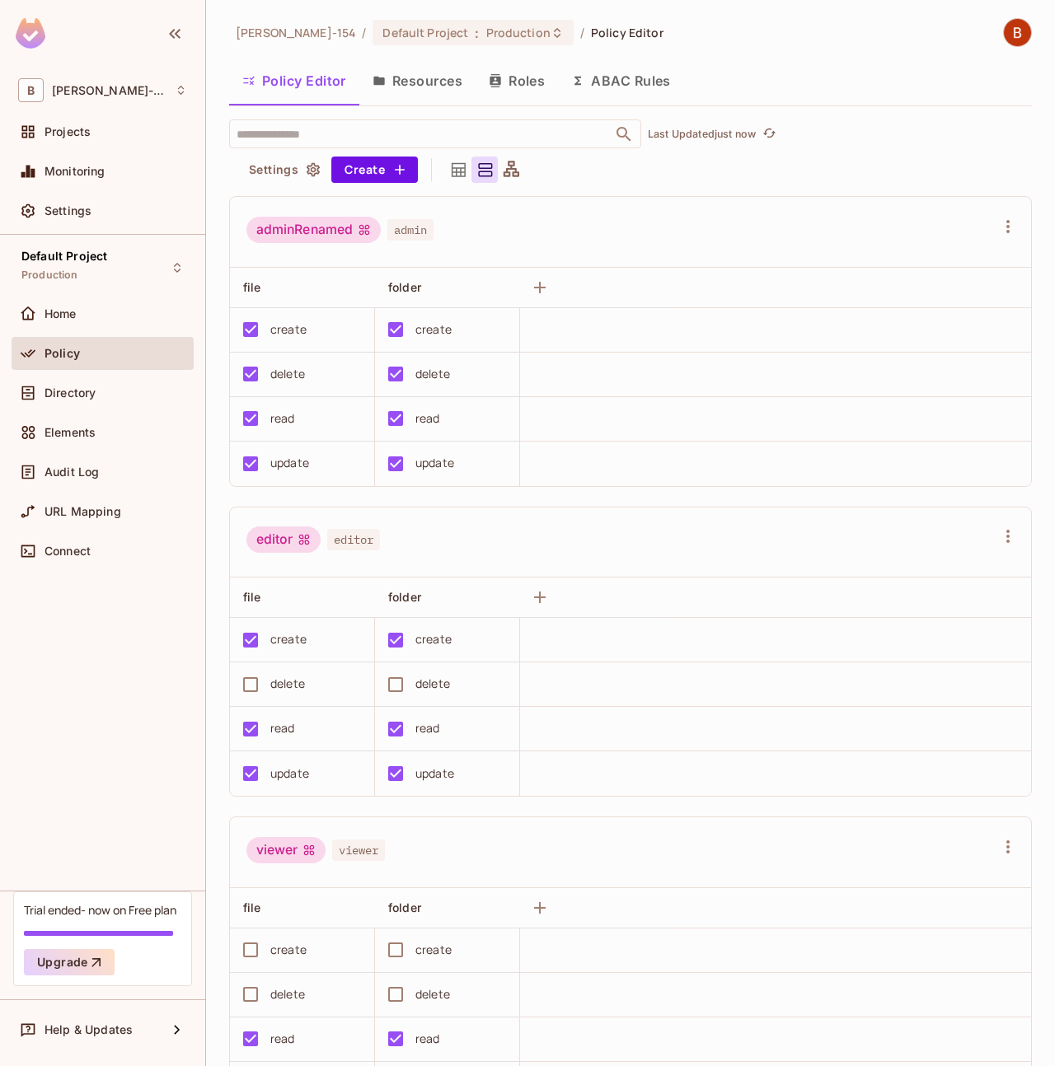
click at [414, 87] on button "Resources" at bounding box center [417, 80] width 116 height 41
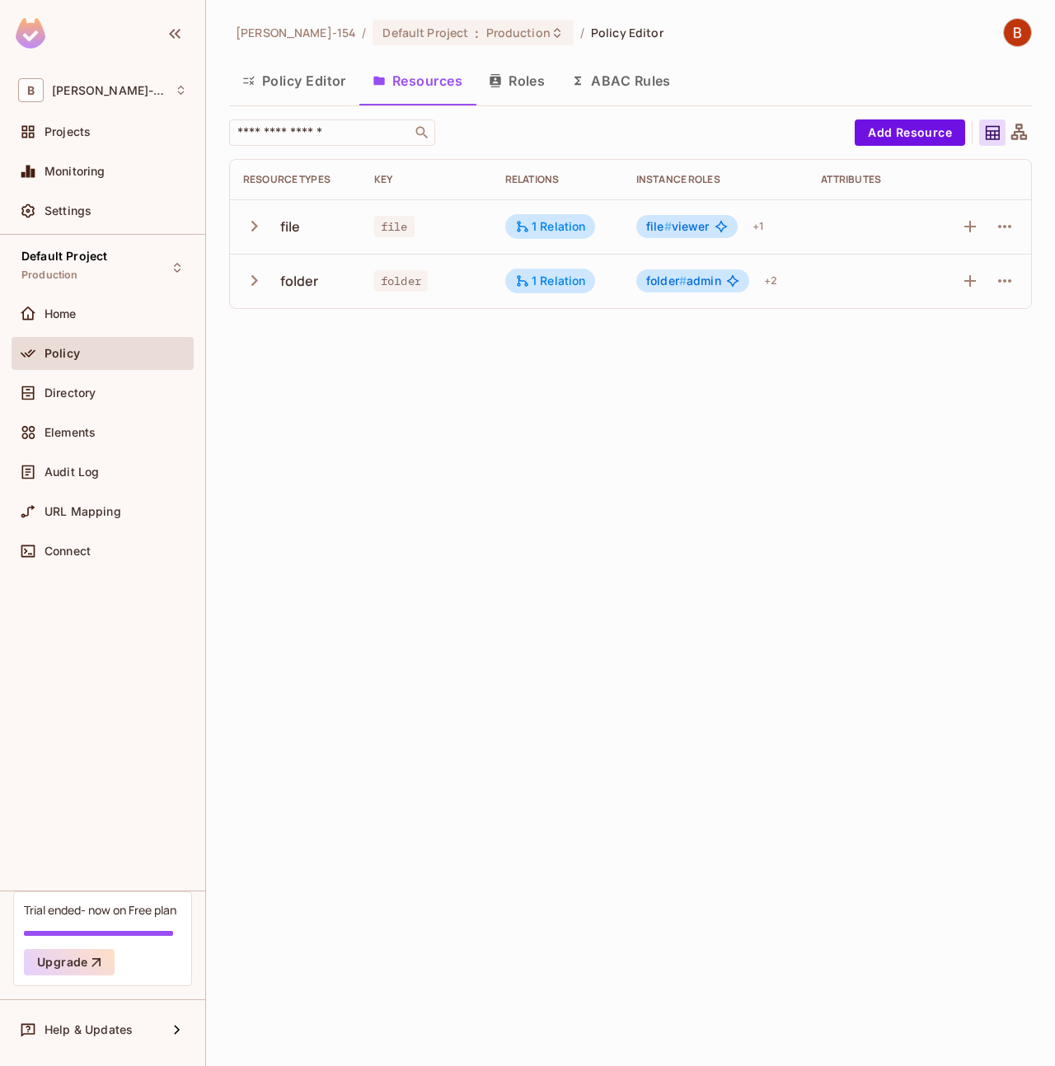
click at [498, 82] on icon "button" at bounding box center [495, 80] width 13 height 13
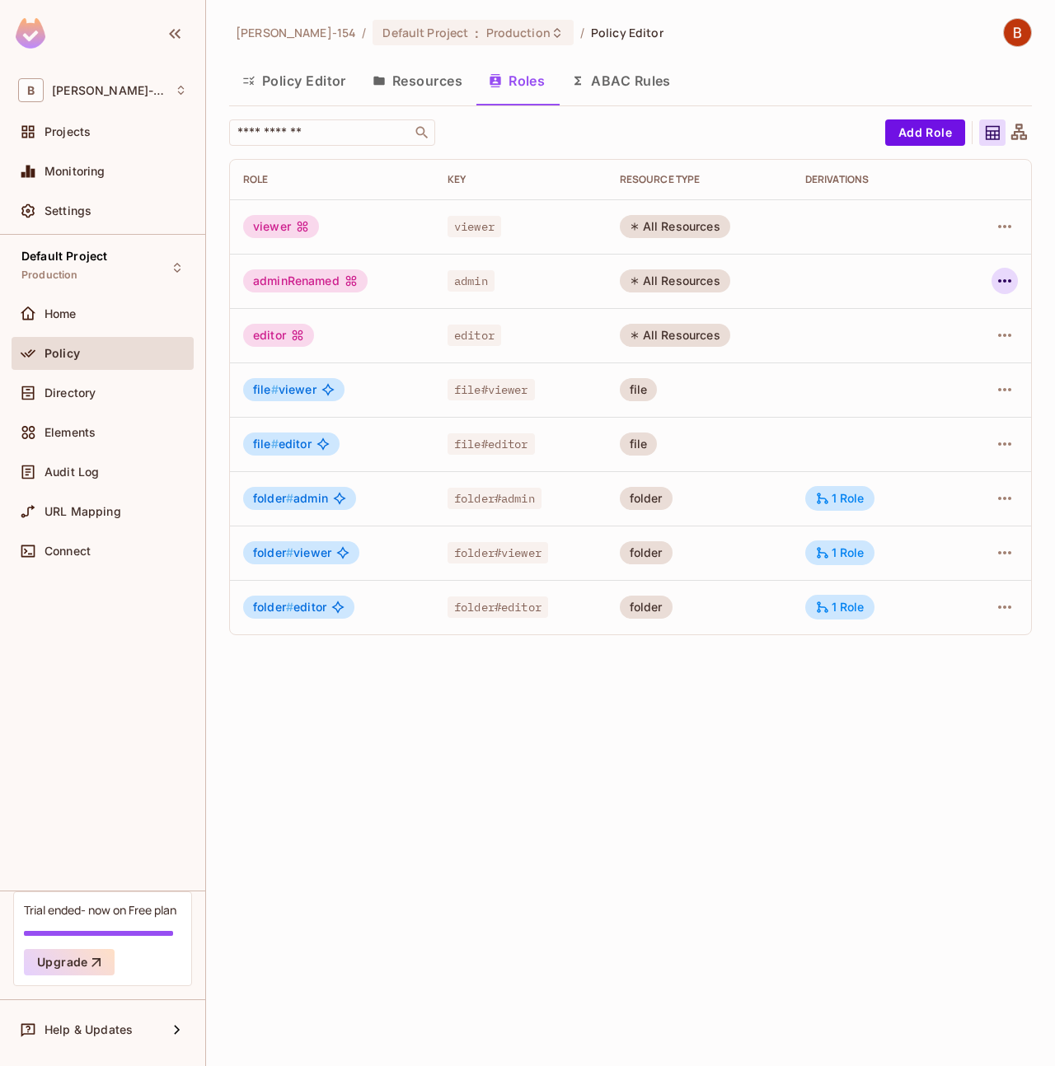
click at [1003, 287] on icon "button" at bounding box center [1004, 281] width 20 height 20
click at [983, 325] on li "Edit Role" at bounding box center [933, 319] width 146 height 36
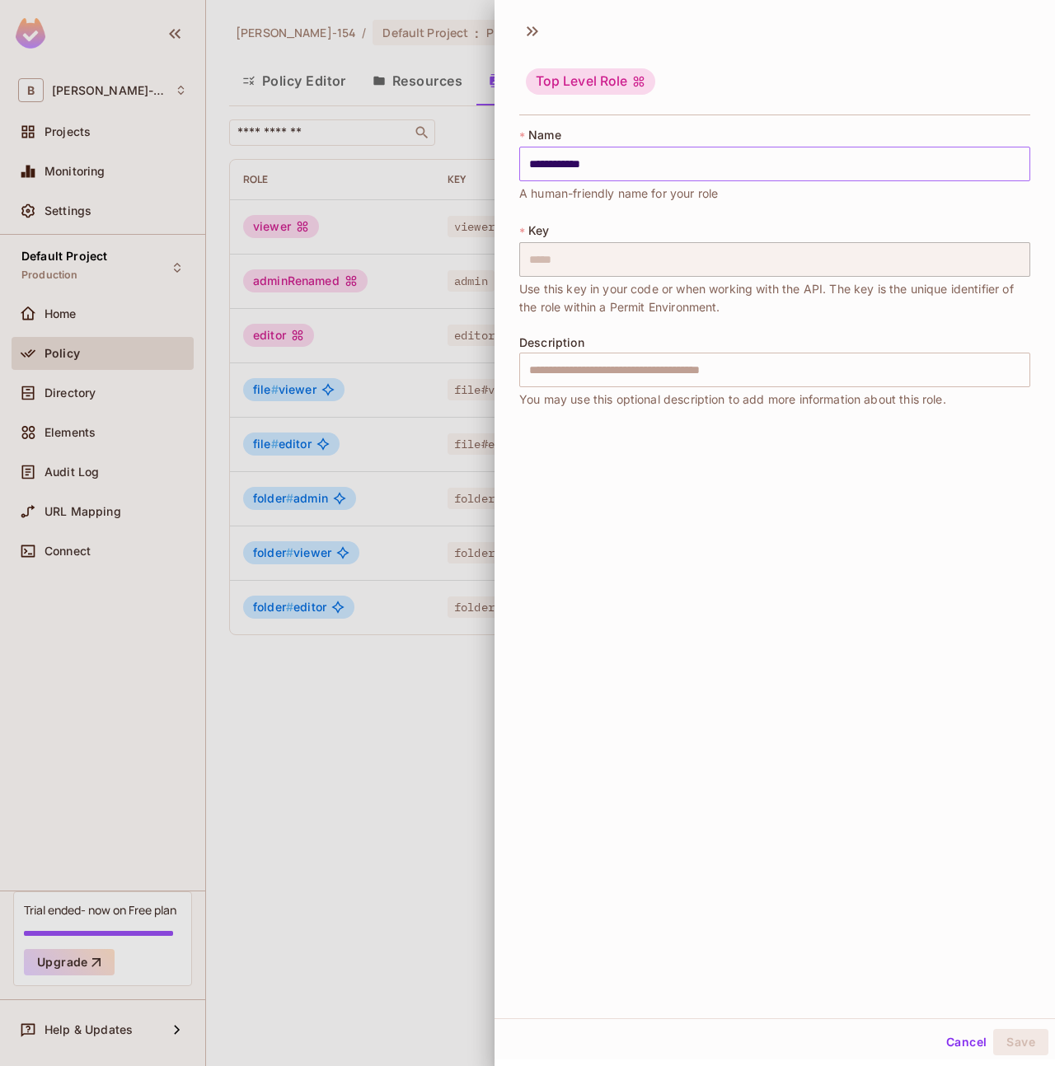
click at [665, 170] on input "**********" at bounding box center [774, 164] width 511 height 35
type input "*****"
click at [854, 648] on div "Top Level Role * Name ***** ​ A human-friendly name for your role * Key ***** ​…" at bounding box center [774, 515] width 560 height 1007
click at [1018, 1049] on button "Save" at bounding box center [1020, 1042] width 55 height 26
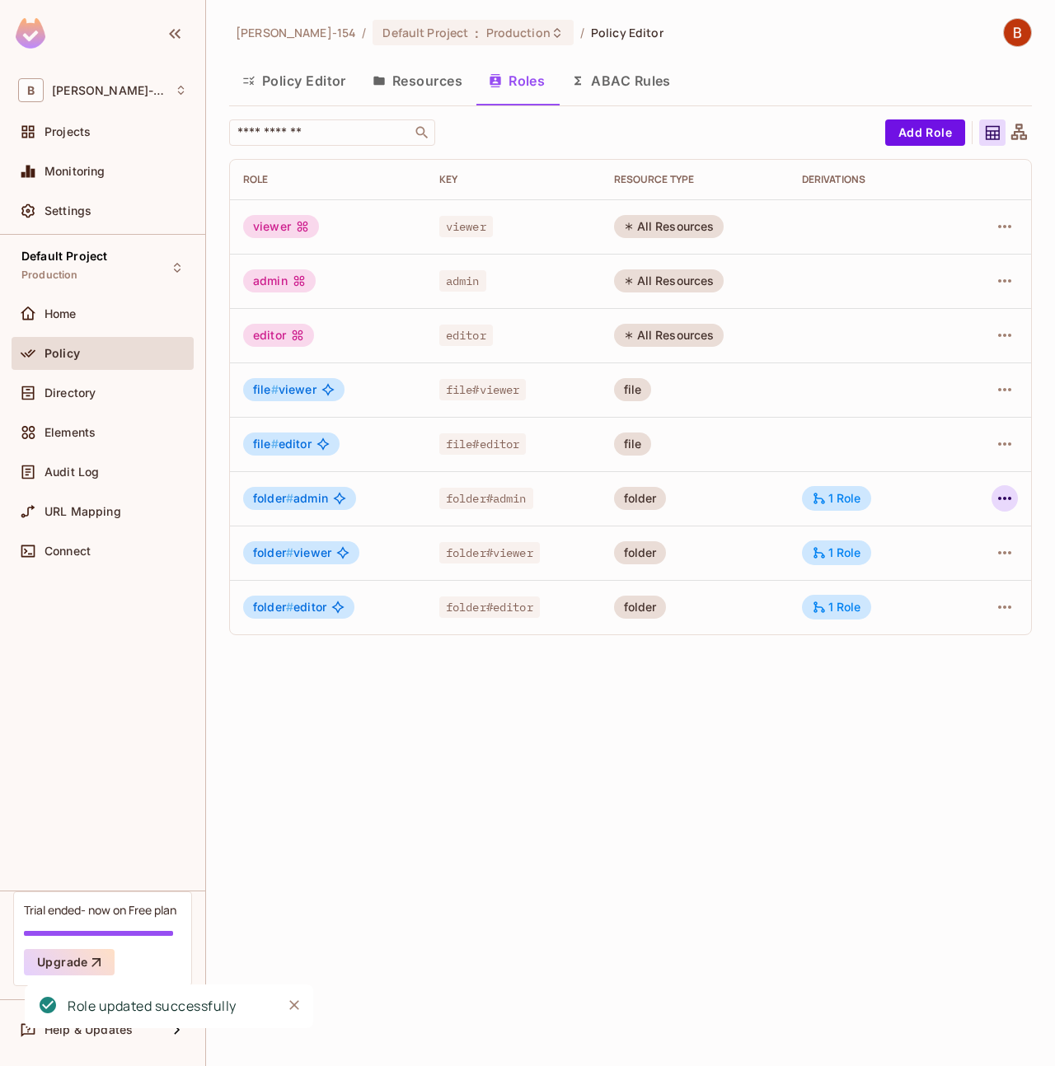
click at [1005, 487] on button "button" at bounding box center [1004, 498] width 26 height 26
click at [972, 540] on li "Edit Role" at bounding box center [933, 536] width 146 height 36
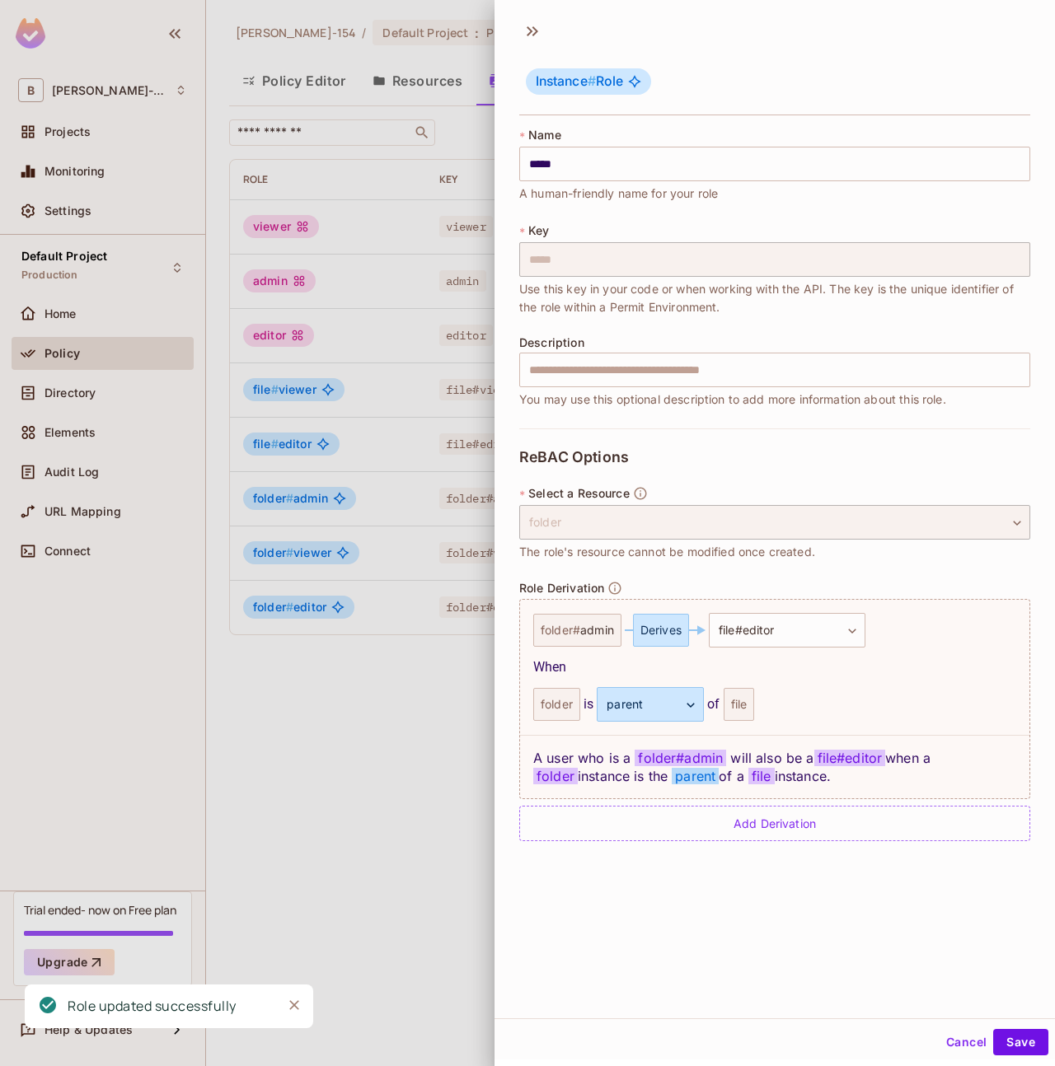
click at [947, 1045] on button "Cancel" at bounding box center [966, 1042] width 54 height 26
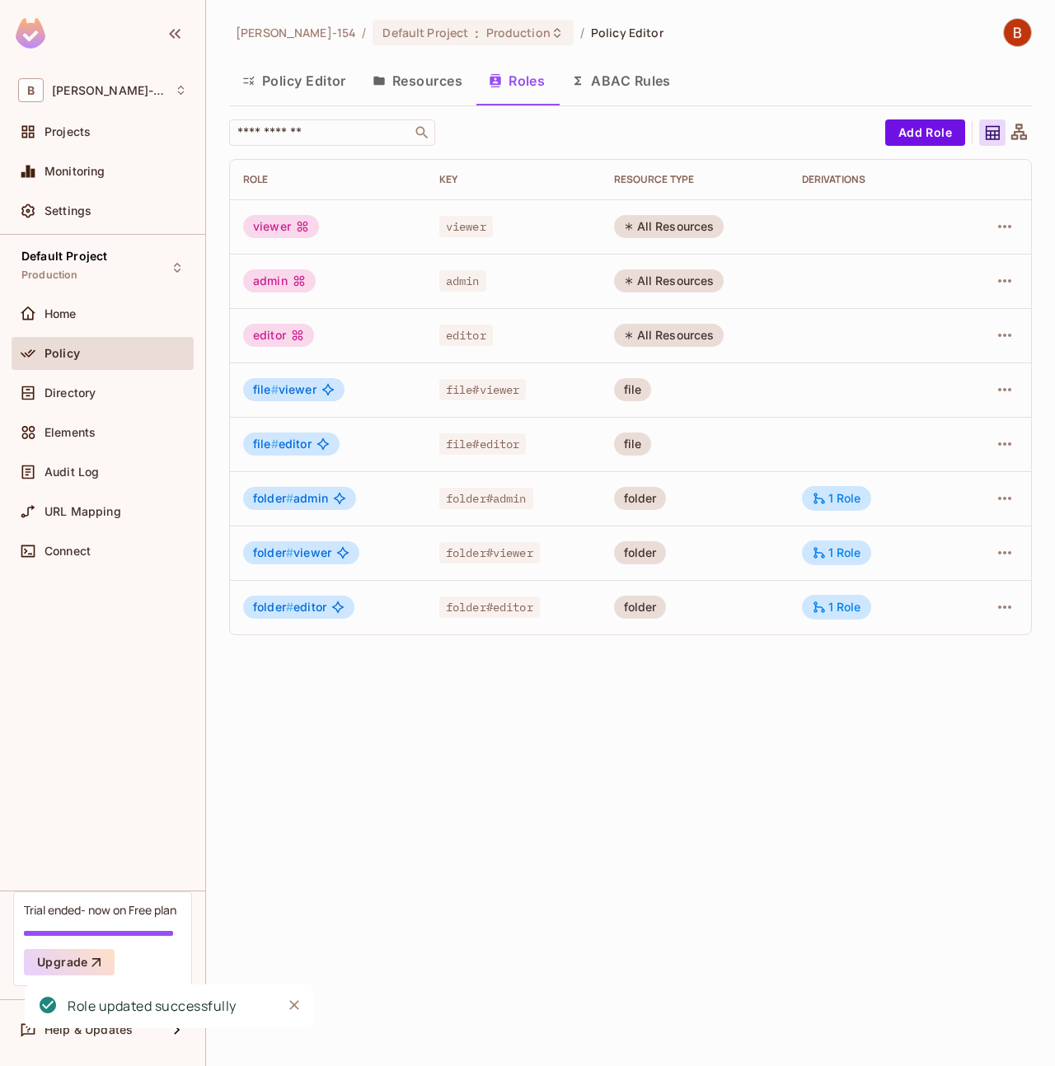
click at [423, 98] on button "Resources" at bounding box center [417, 80] width 116 height 41
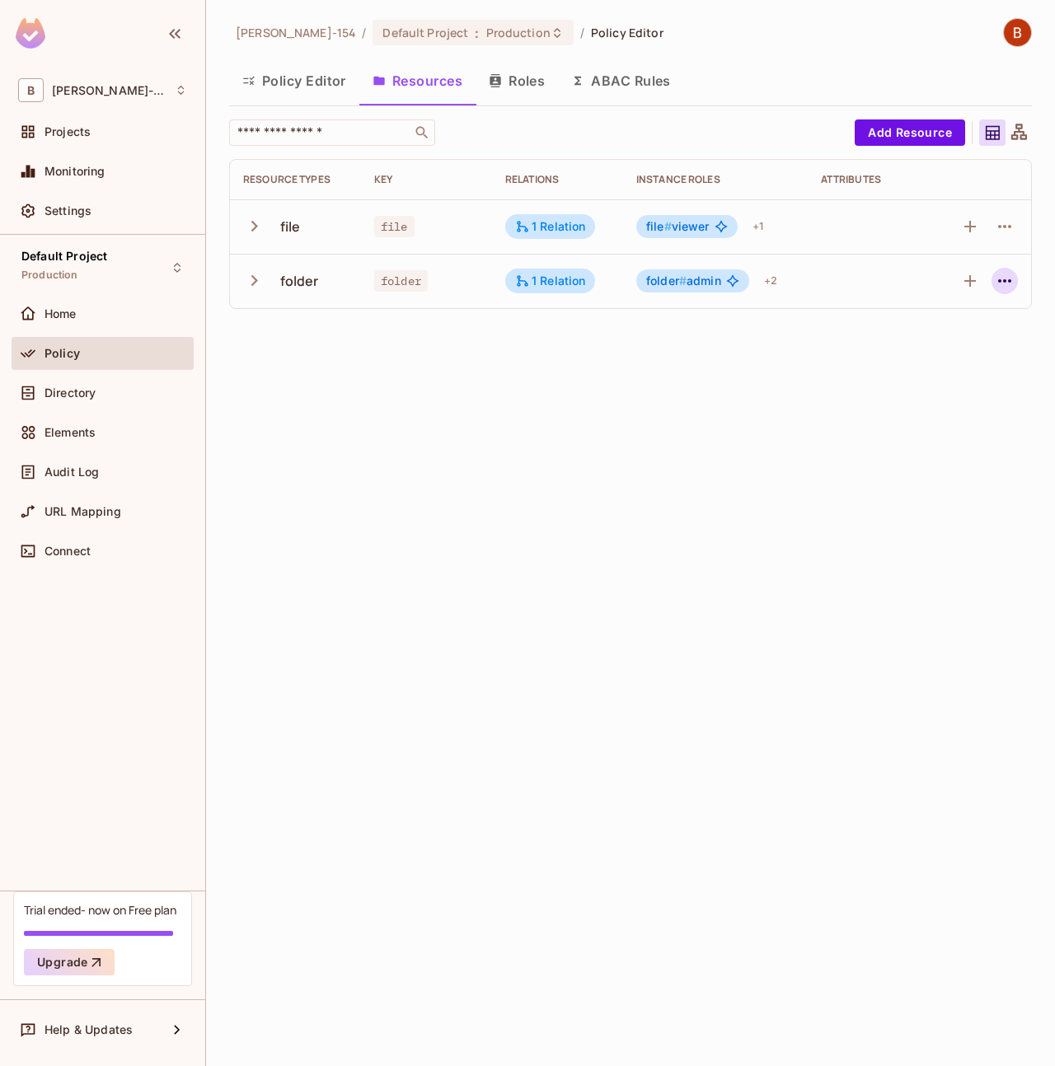
click at [998, 281] on icon "button" at bounding box center [1004, 280] width 13 height 3
click at [991, 346] on li "Edit Resource" at bounding box center [926, 346] width 156 height 36
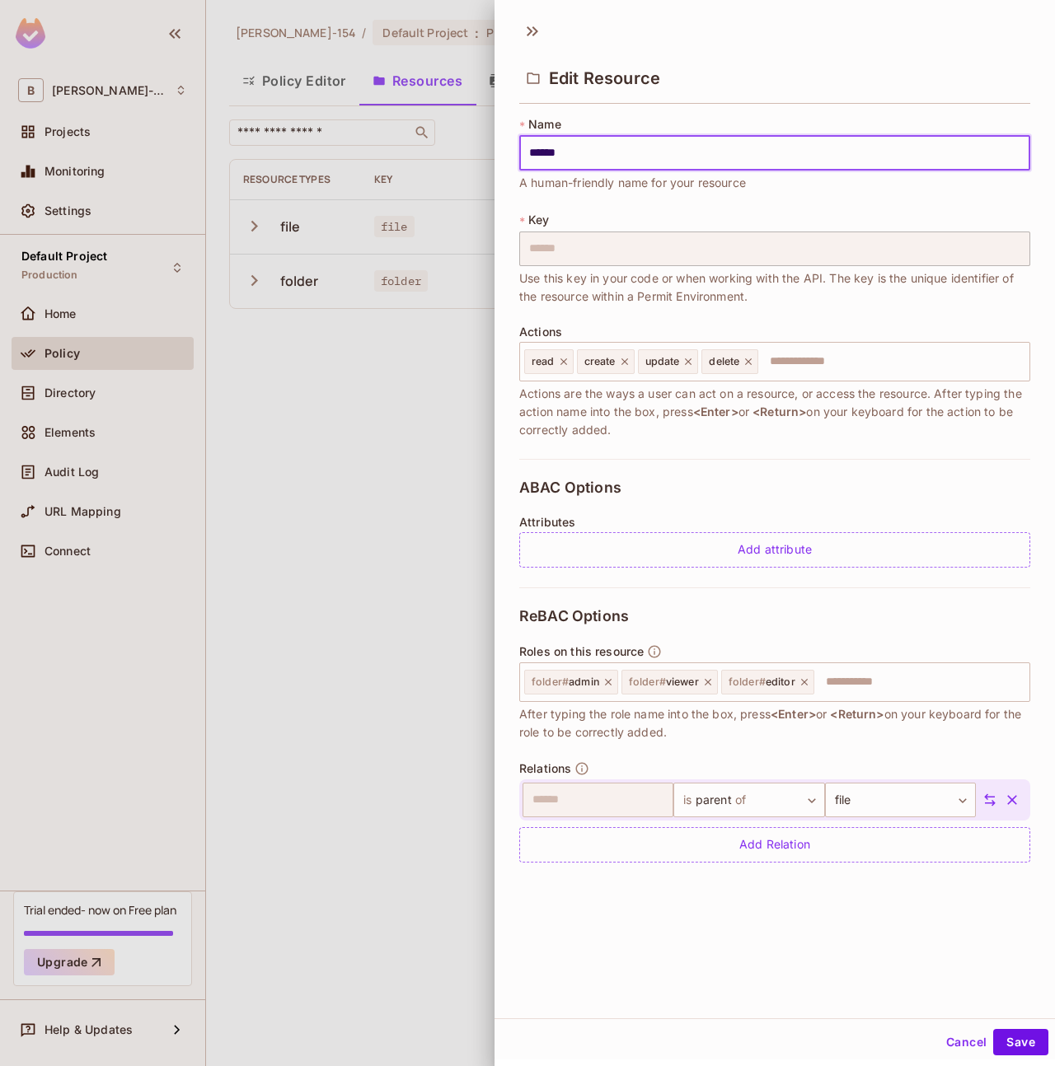
click at [705, 817] on div "​ is parent of ****** ​ file **** ​" at bounding box center [774, 799] width 511 height 41
click at [710, 810] on body "B Bob-154 Projects Monitoring Settings Default Project Production Home Policy D…" at bounding box center [527, 533] width 1055 height 1066
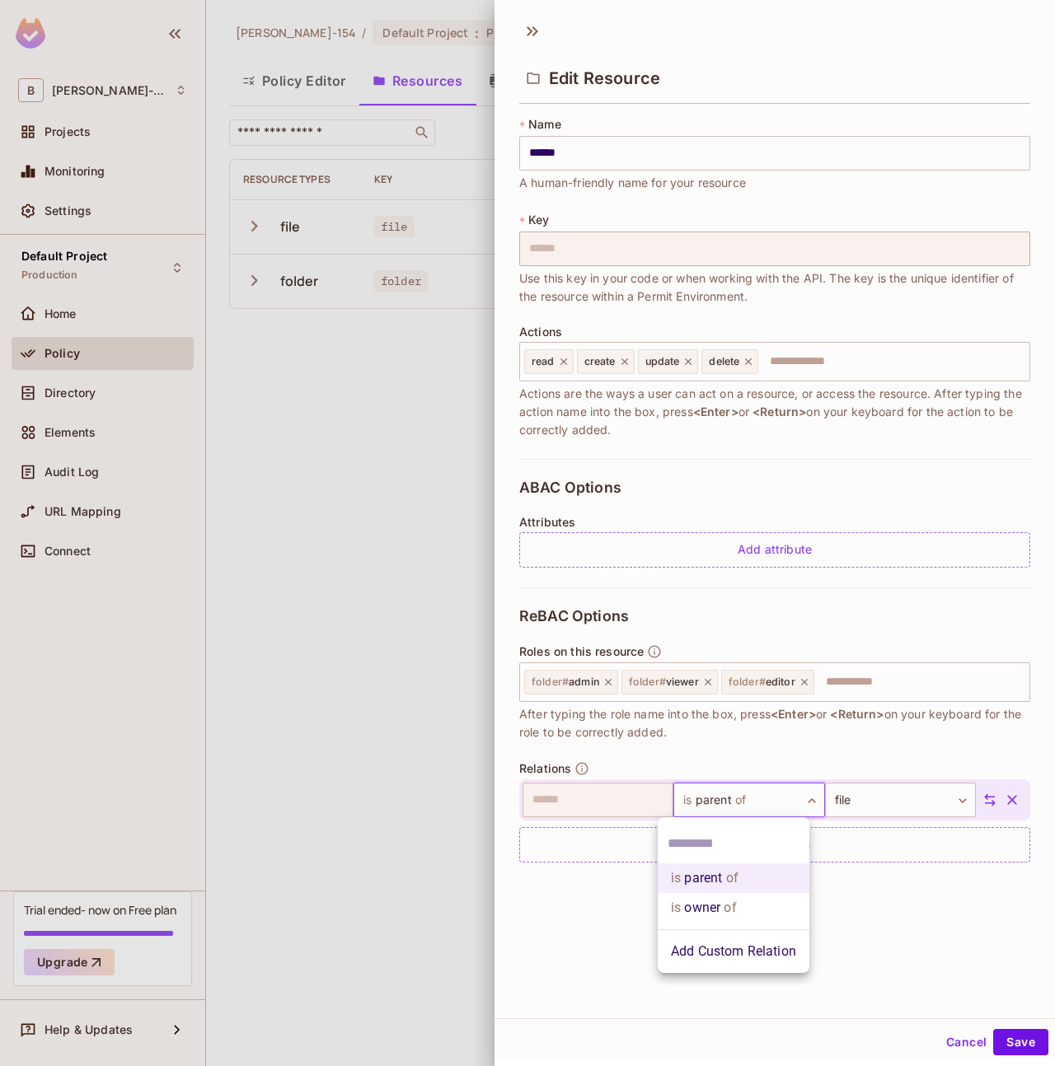
click at [751, 746] on div at bounding box center [527, 533] width 1055 height 1066
click at [668, 473] on div "ABAC Options Attributes Add attribute" at bounding box center [774, 523] width 511 height 129
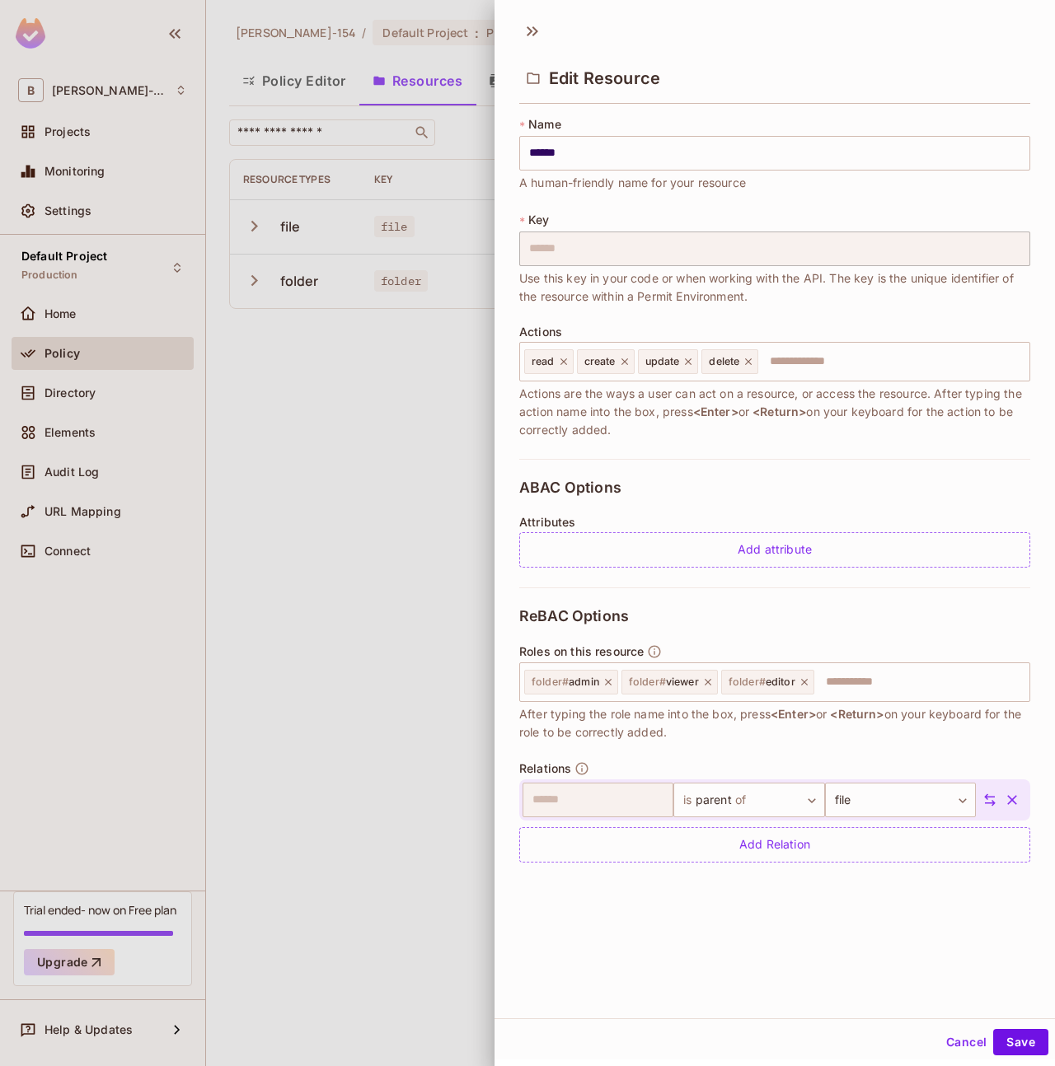
click at [950, 1044] on button "Cancel" at bounding box center [966, 1042] width 54 height 26
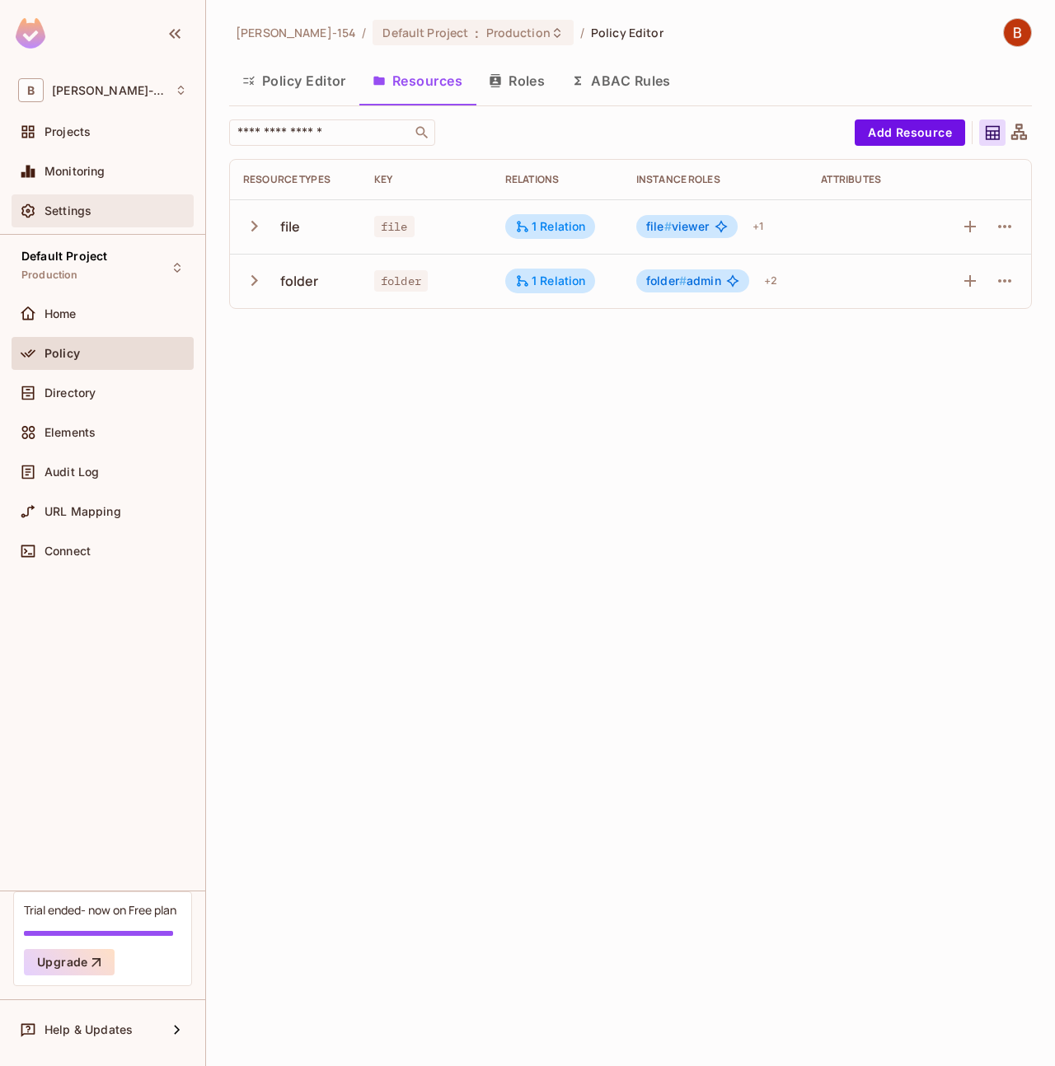
click at [129, 213] on div "Settings" at bounding box center [115, 210] width 143 height 13
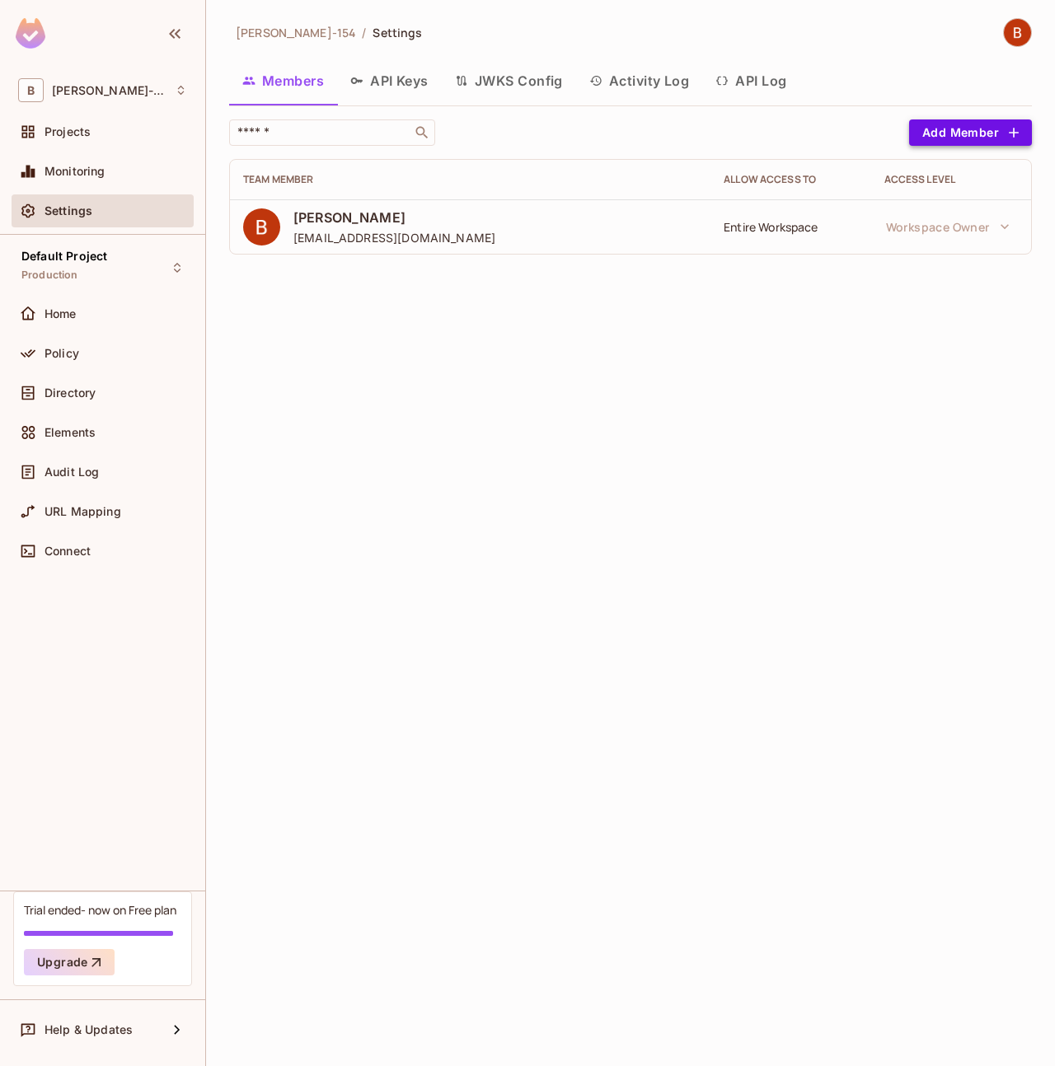
click at [1017, 122] on button "Add Member" at bounding box center [970, 132] width 123 height 26
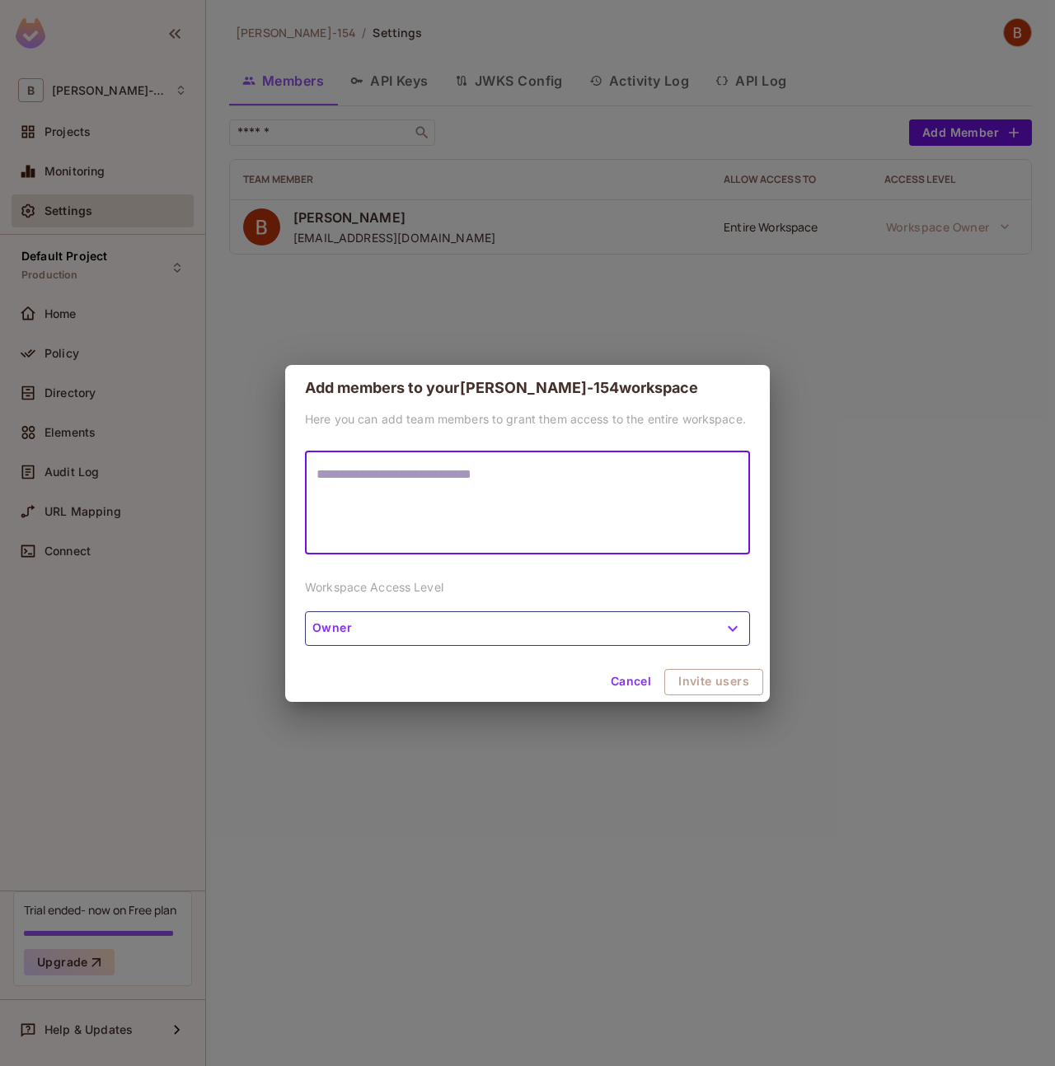
click at [472, 627] on button "Owner" at bounding box center [527, 628] width 445 height 35
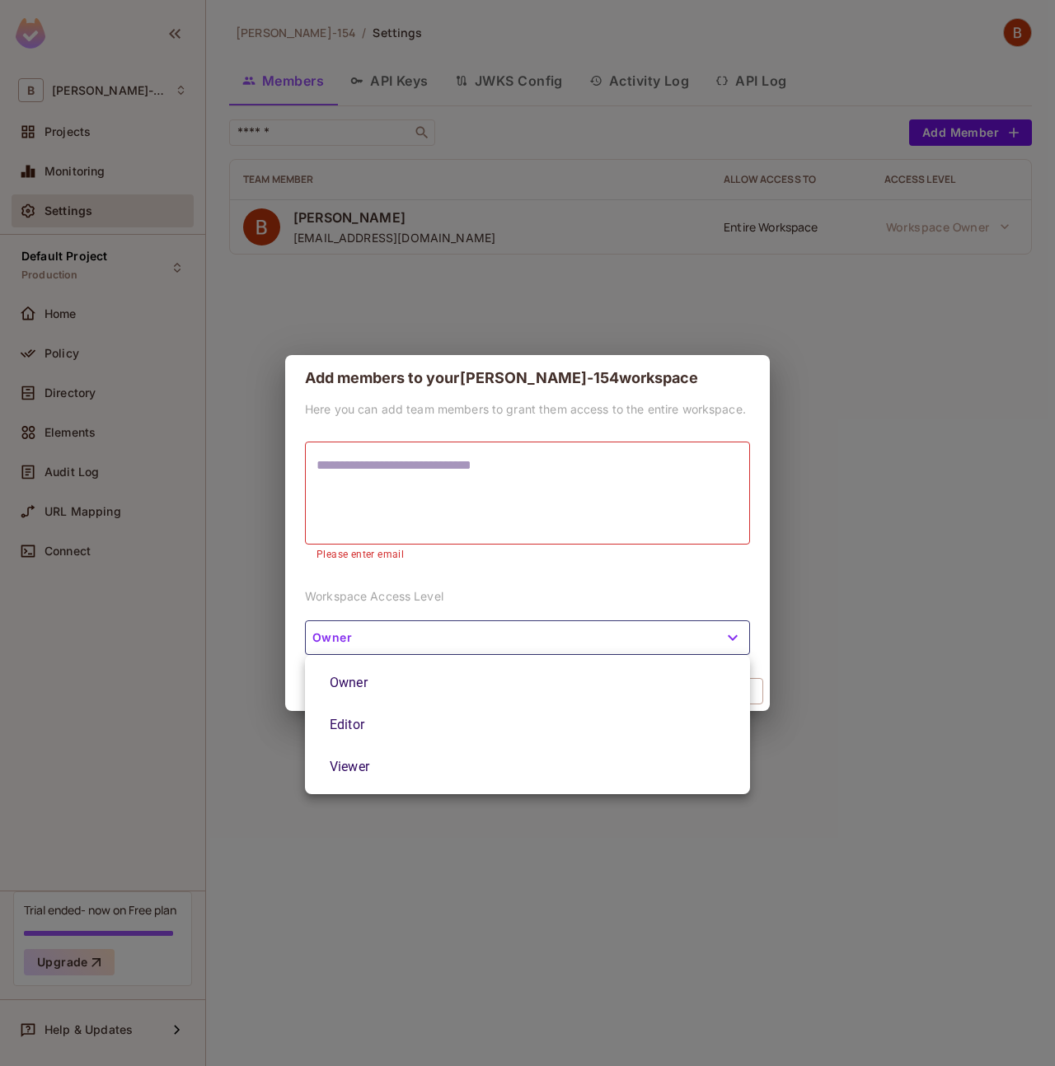
click at [532, 582] on div at bounding box center [527, 533] width 1055 height 1066
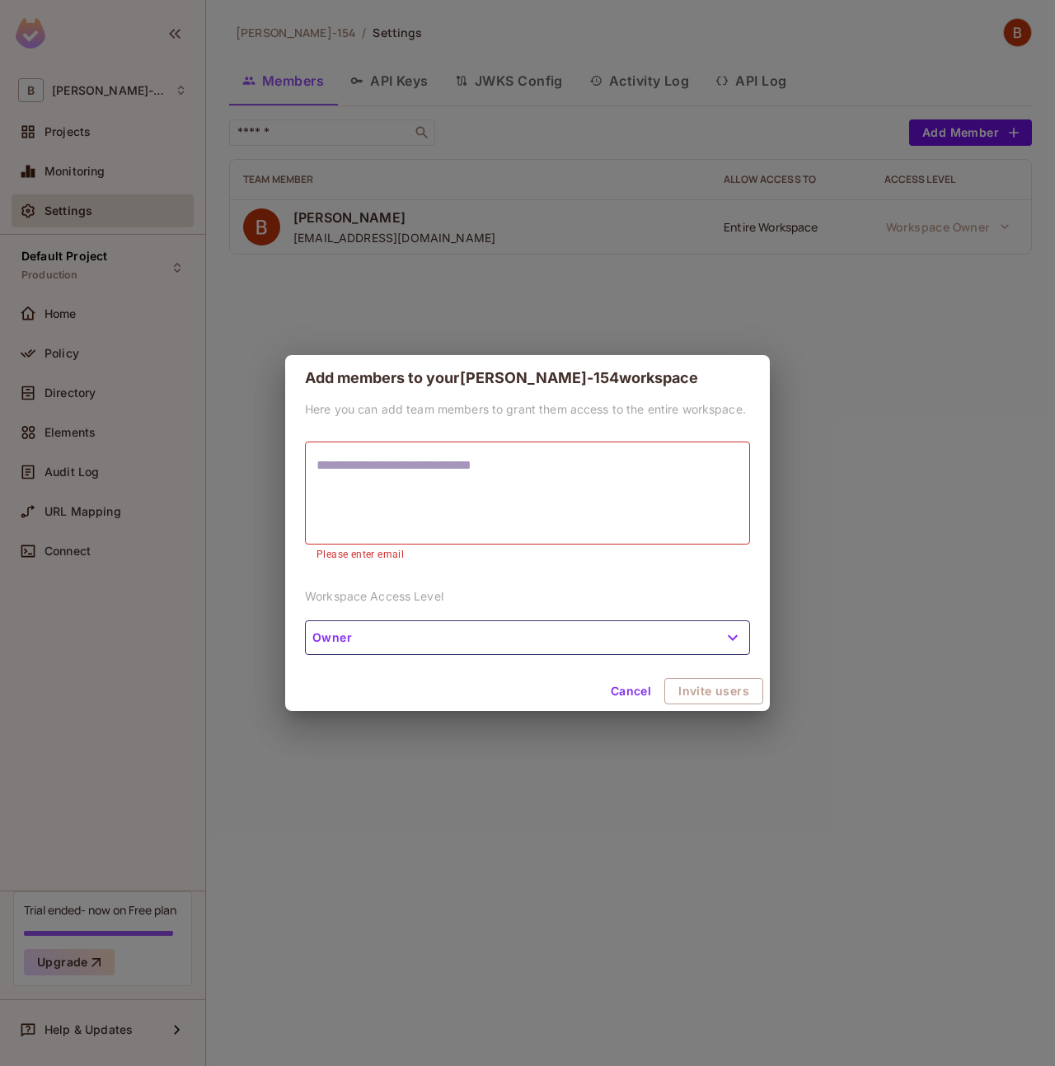
click at [634, 695] on button "Cancel" at bounding box center [631, 691] width 54 height 26
